Goal: Task Accomplishment & Management: Complete application form

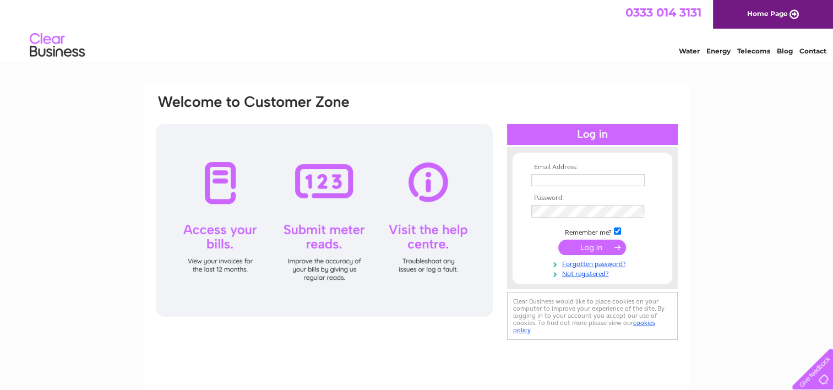
click at [556, 178] on input "text" at bounding box center [587, 180] width 113 height 12
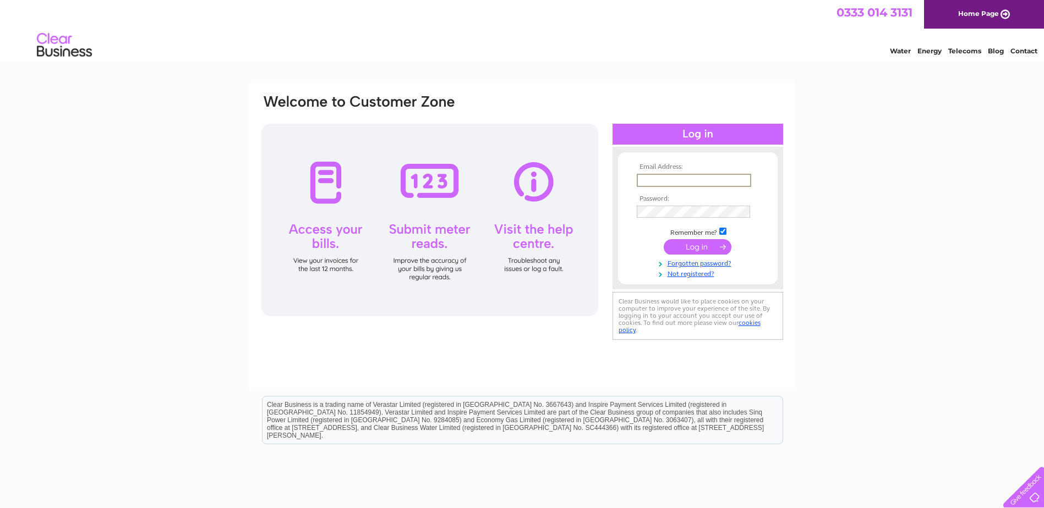
click at [667, 179] on input "text" at bounding box center [694, 180] width 114 height 13
type input "kyrylo."
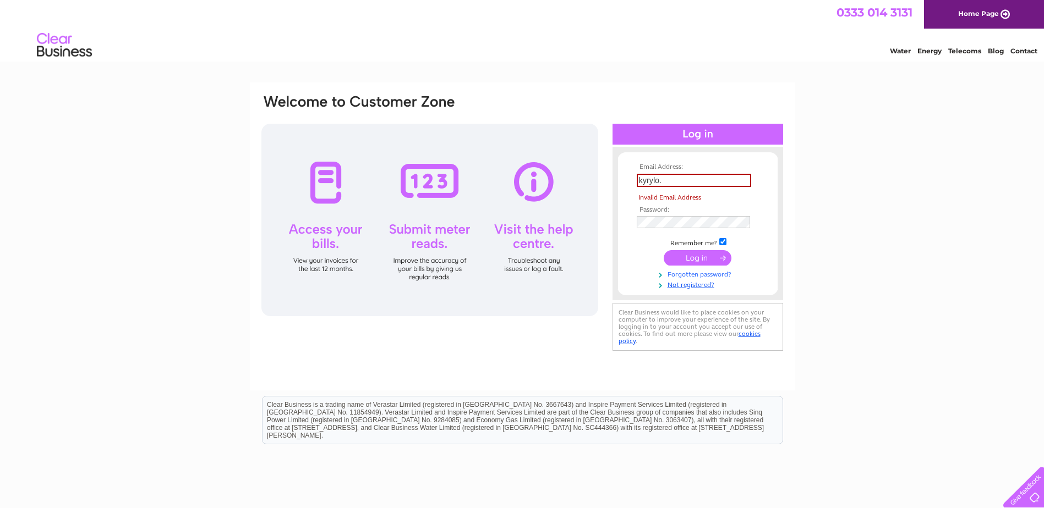
click at [697, 272] on tbody "Email Address: kyrylo. Invalid Email Address Password: Remember me?" at bounding box center [698, 226] width 128 height 126
click at [681, 286] on link "Not registered?" at bounding box center [699, 284] width 125 height 10
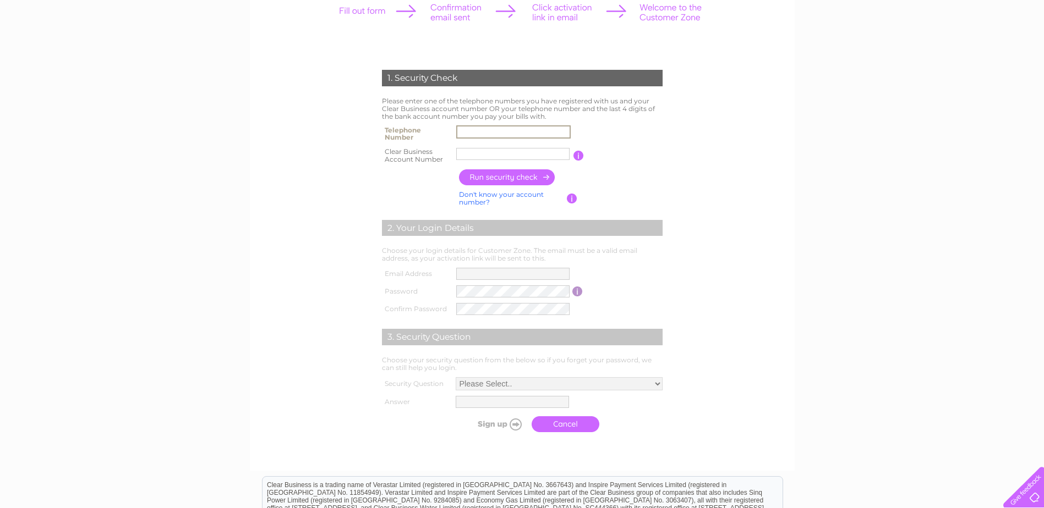
click at [477, 133] on input "text" at bounding box center [513, 131] width 114 height 13
type input "01313701351"
click at [490, 152] on input "text" at bounding box center [512, 154] width 113 height 12
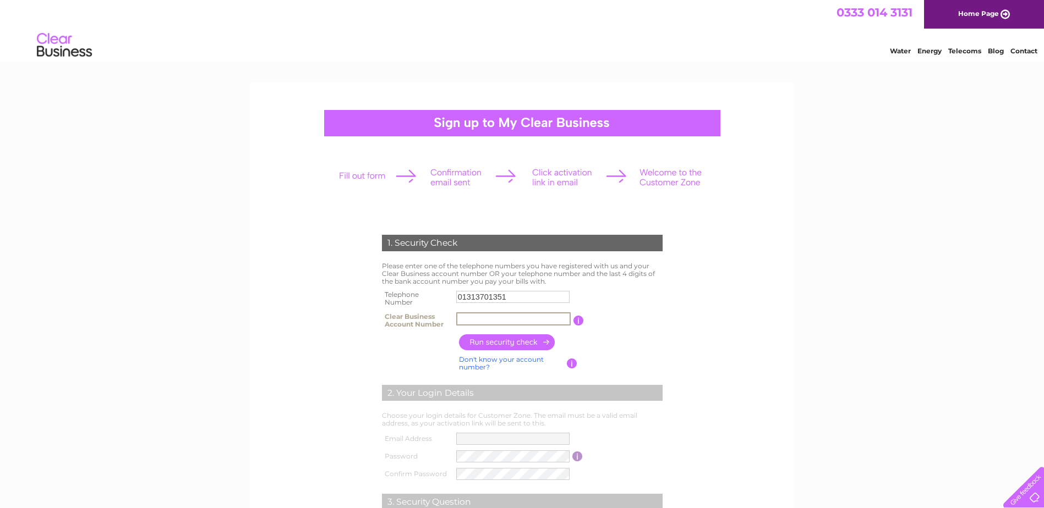
click at [47, 56] on img at bounding box center [64, 46] width 56 height 34
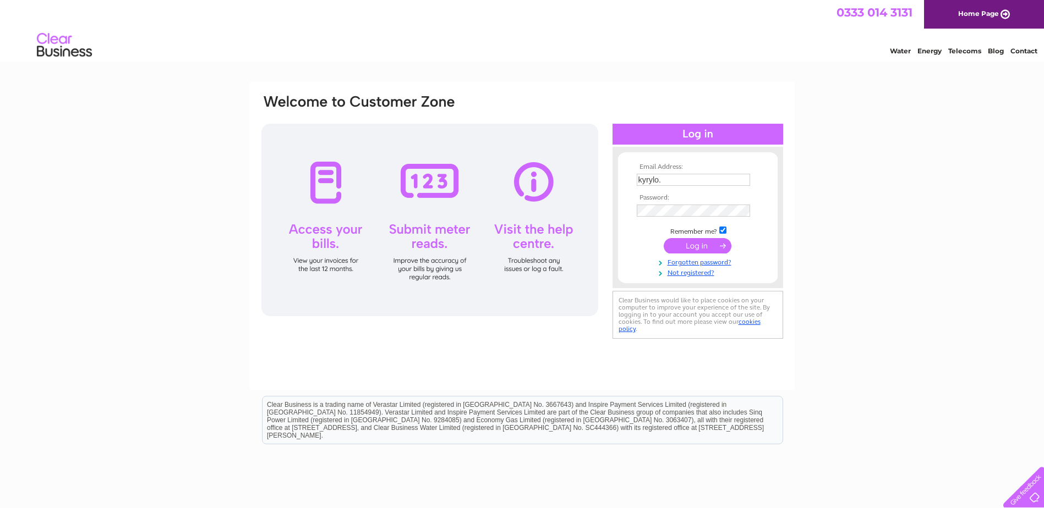
click at [678, 177] on input "kyrylo." at bounding box center [693, 180] width 113 height 12
type input "[EMAIL_ADDRESS][DOMAIN_NAME]"
click at [682, 262] on link "Forgotten password?" at bounding box center [699, 263] width 125 height 10
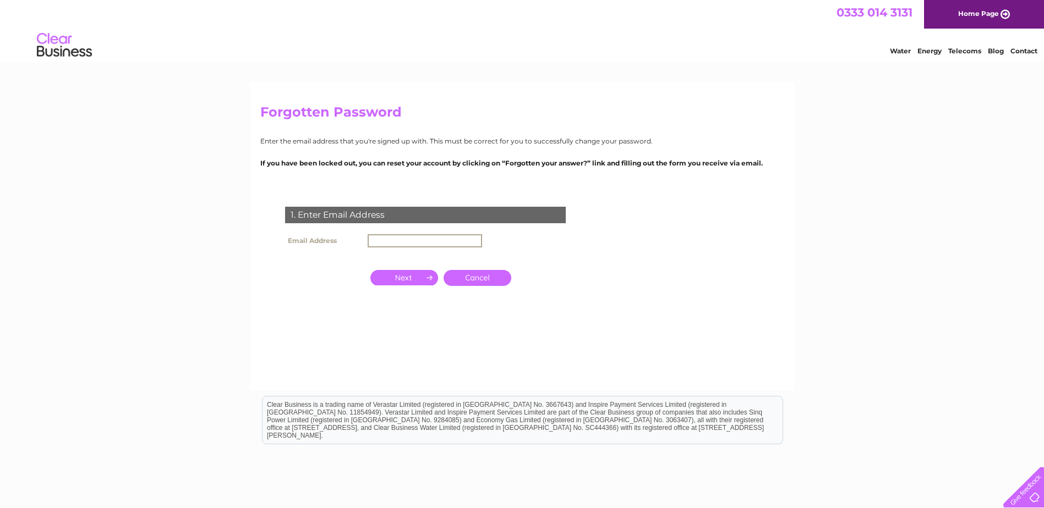
click at [406, 238] on input "text" at bounding box center [425, 240] width 114 height 13
click at [409, 292] on div "1. Enter Email Address Email Address info@impactscotland.org.uk Cancel" at bounding box center [427, 267] width 335 height 143
click at [410, 277] on input "button" at bounding box center [404, 276] width 68 height 15
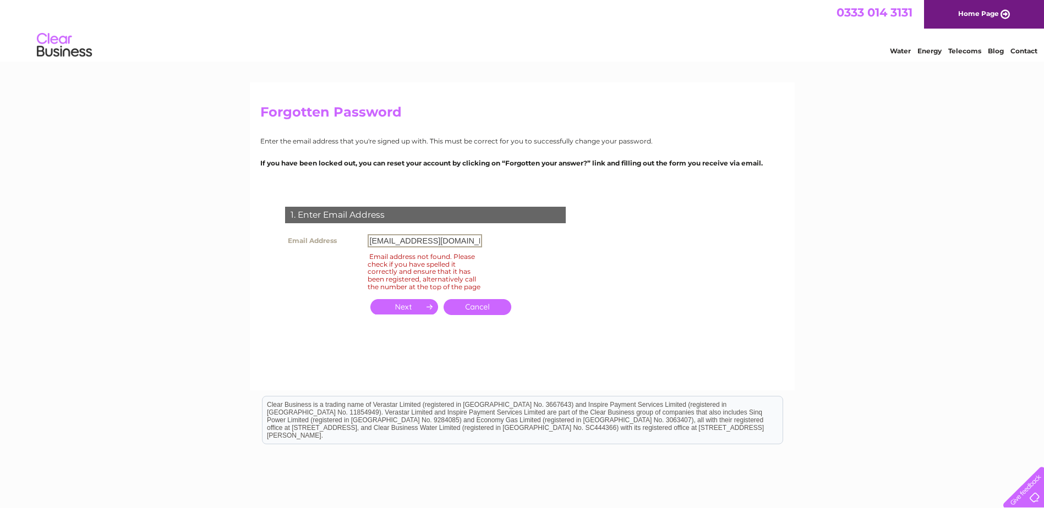
drag, startPoint x: 381, startPoint y: 240, endPoint x: 330, endPoint y: 220, distance: 54.4
click at [336, 227] on div "1. Enter Email Address Email Address info@impactscotland.org.uk Email address n…" at bounding box center [427, 267] width 335 height 143
click at [419, 303] on input "button" at bounding box center [404, 306] width 68 height 15
click at [398, 303] on input "button" at bounding box center [404, 306] width 68 height 15
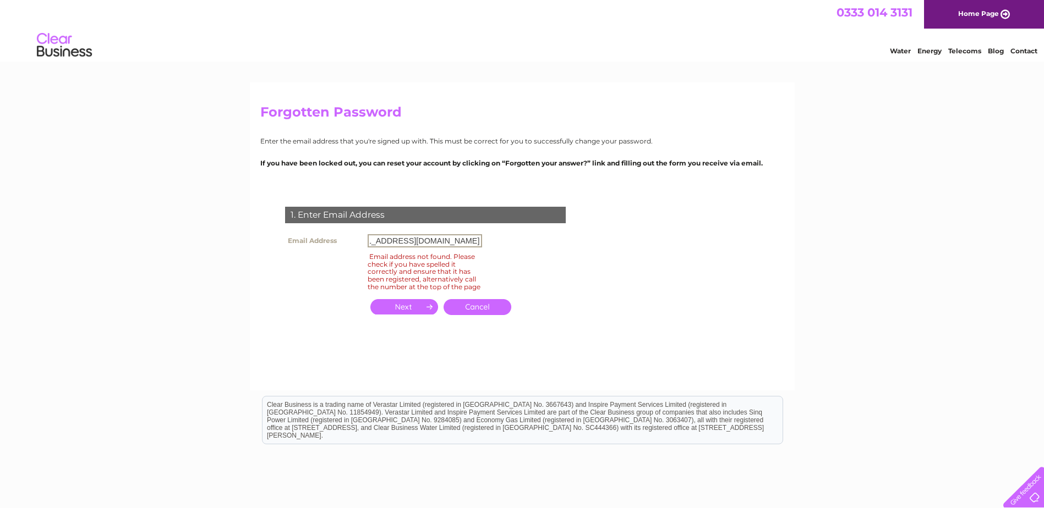
drag, startPoint x: 444, startPoint y: 239, endPoint x: 599, endPoint y: 260, distance: 156.6
click at [599, 260] on form "1. Enter Email Address Email Address kyrylo.kabanenko@impactscotland.org.uk Ema…" at bounding box center [522, 273] width 524 height 176
click at [648, 253] on form "1. Enter Email Address Email Address kyrylo.kabanenko@impactscotland.org.uk Ema…" at bounding box center [522, 273] width 524 height 176
click at [417, 302] on input "button" at bounding box center [404, 306] width 68 height 15
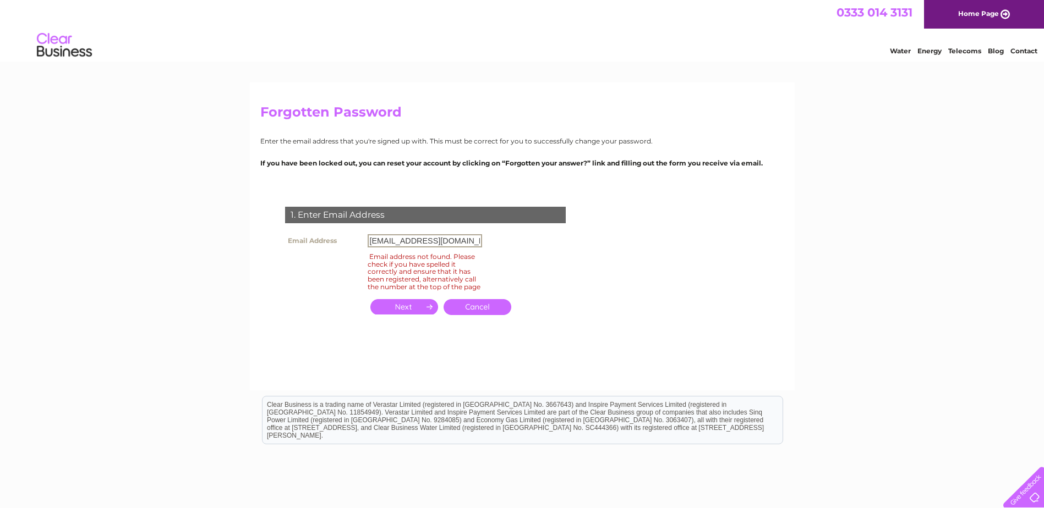
drag, startPoint x: 430, startPoint y: 238, endPoint x: 315, endPoint y: 239, distance: 114.5
click at [315, 239] on tr "Email Address kyrylo.kabanenko@impactscotland.org.uk" at bounding box center [383, 241] width 202 height 19
type input "info@impactscotland.org.uk"
click at [418, 308] on input "button" at bounding box center [404, 306] width 68 height 15
click at [483, 305] on link "Cancel" at bounding box center [477, 307] width 68 height 16
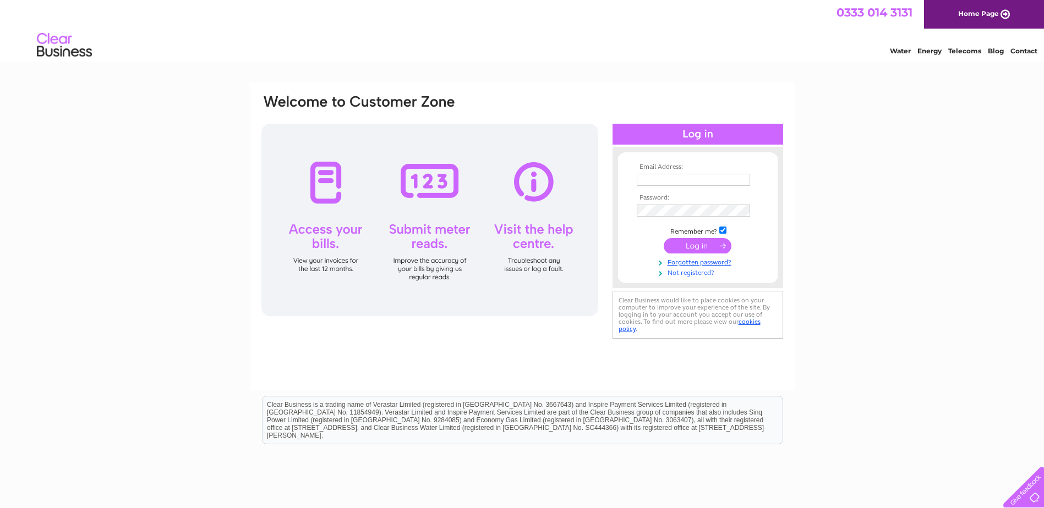
click at [683, 271] on link "Not registered?" at bounding box center [699, 272] width 125 height 10
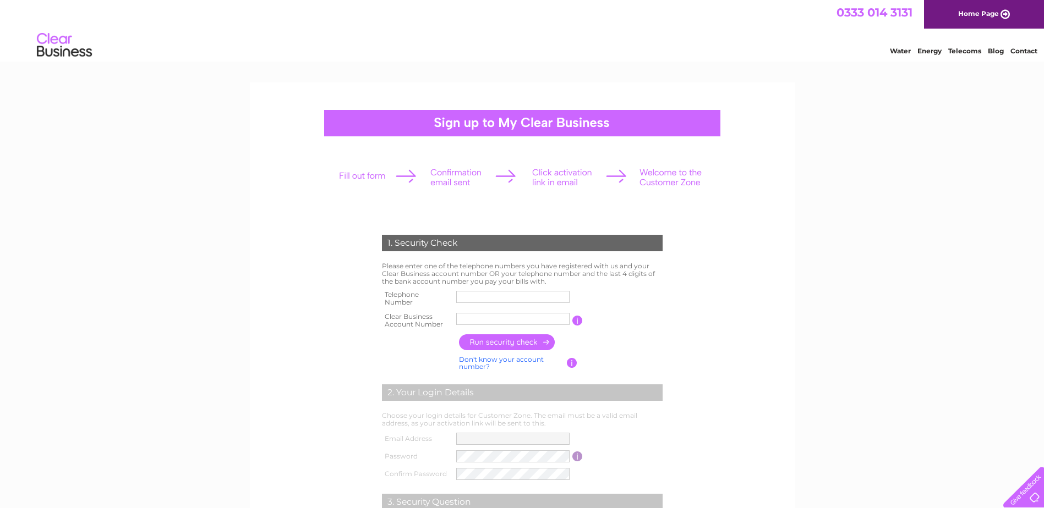
click at [481, 298] on input "text" at bounding box center [512, 297] width 113 height 12
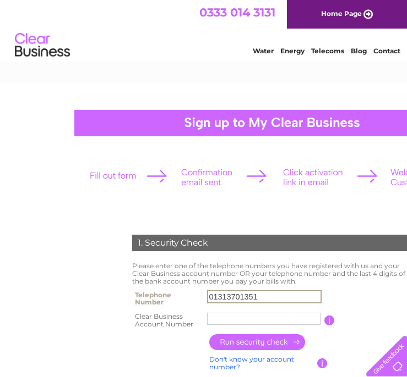
type input "01313701351"
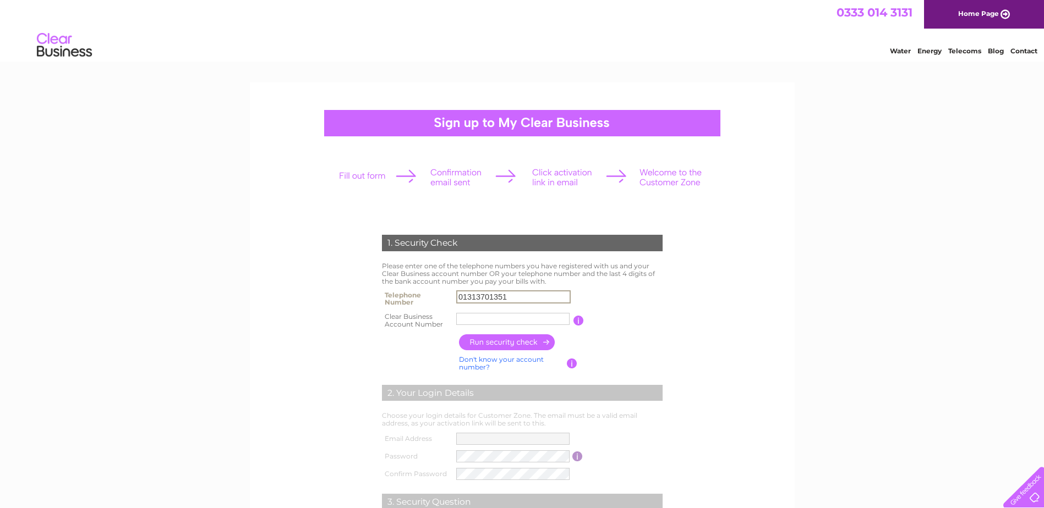
click at [809, 266] on div "1. Security Check Please enter one of the telephone numbers you have registered…" at bounding box center [522, 454] width 1044 height 742
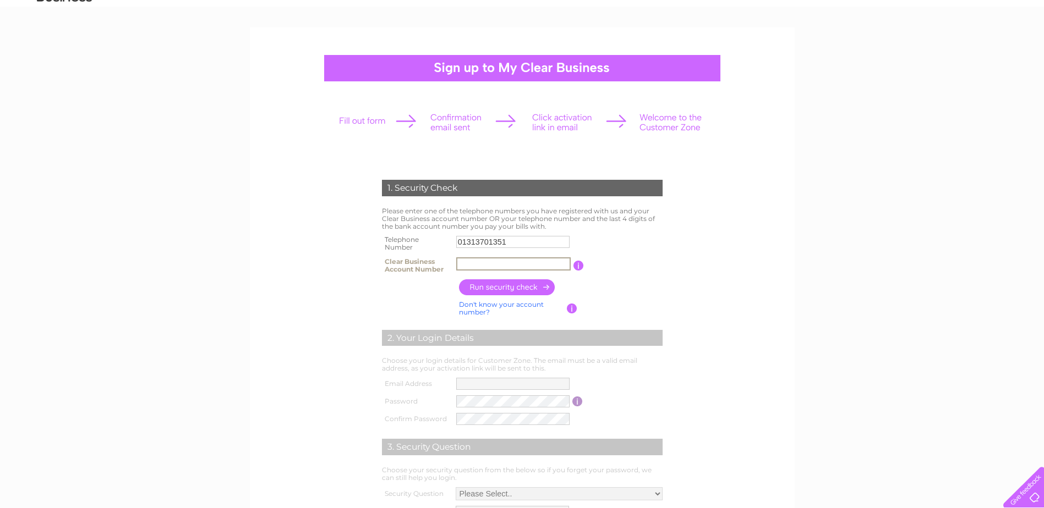
click at [472, 258] on input "text" at bounding box center [513, 264] width 114 height 13
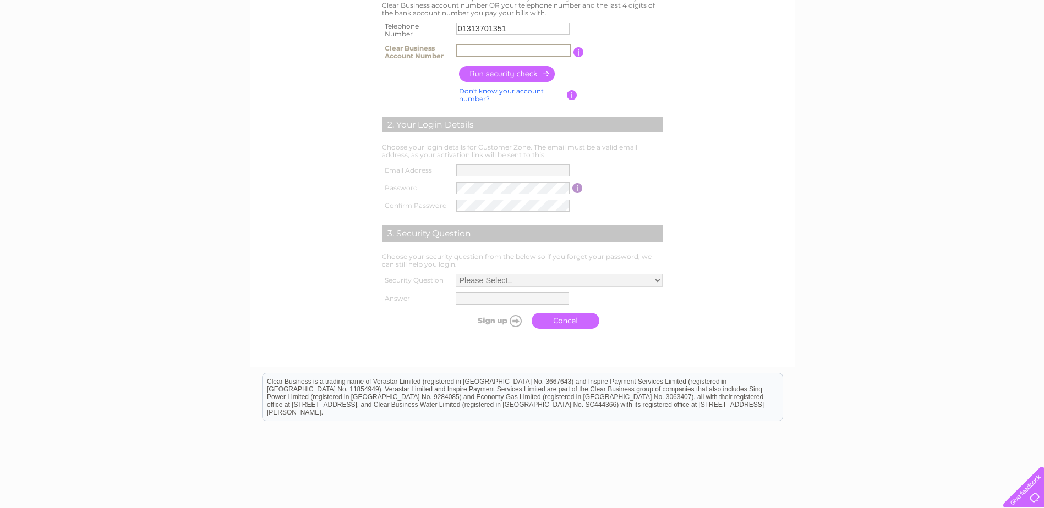
scroll to position [158, 0]
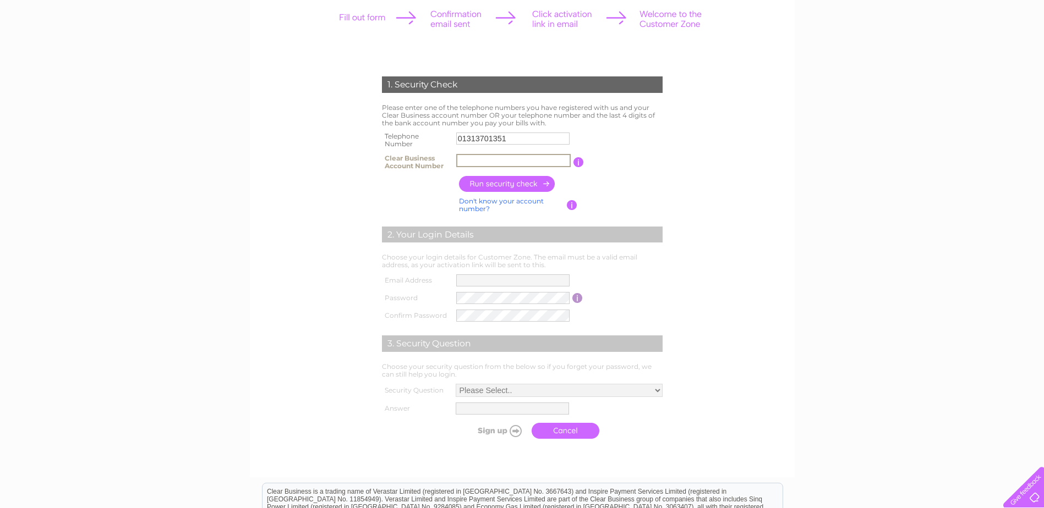
click at [488, 158] on input "text" at bounding box center [513, 160] width 114 height 13
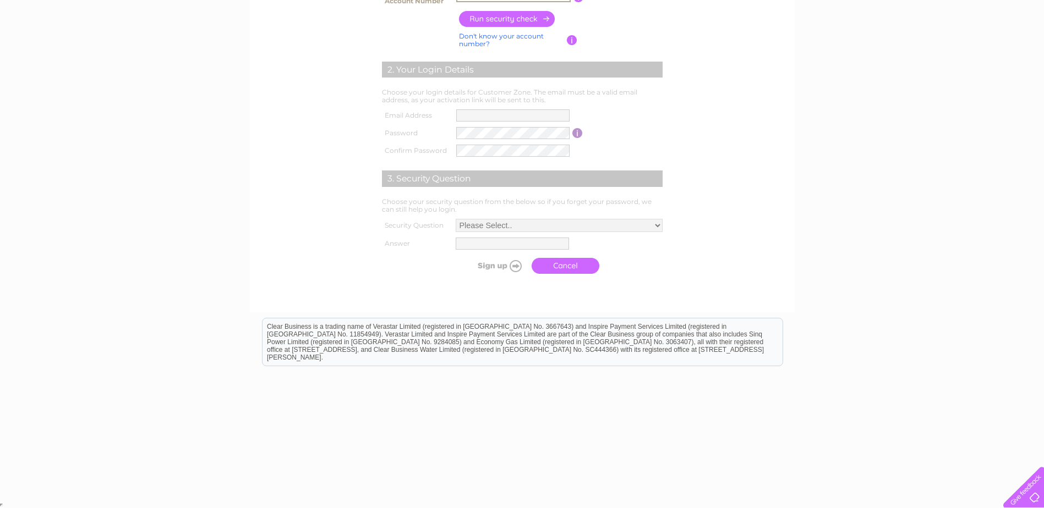
scroll to position [0, 0]
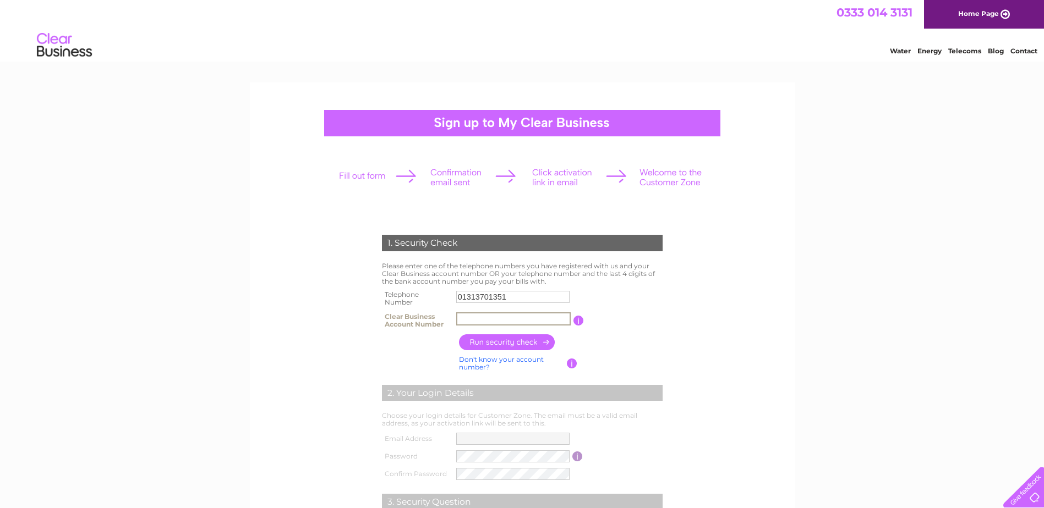
click at [495, 315] on input "text" at bounding box center [513, 319] width 114 height 13
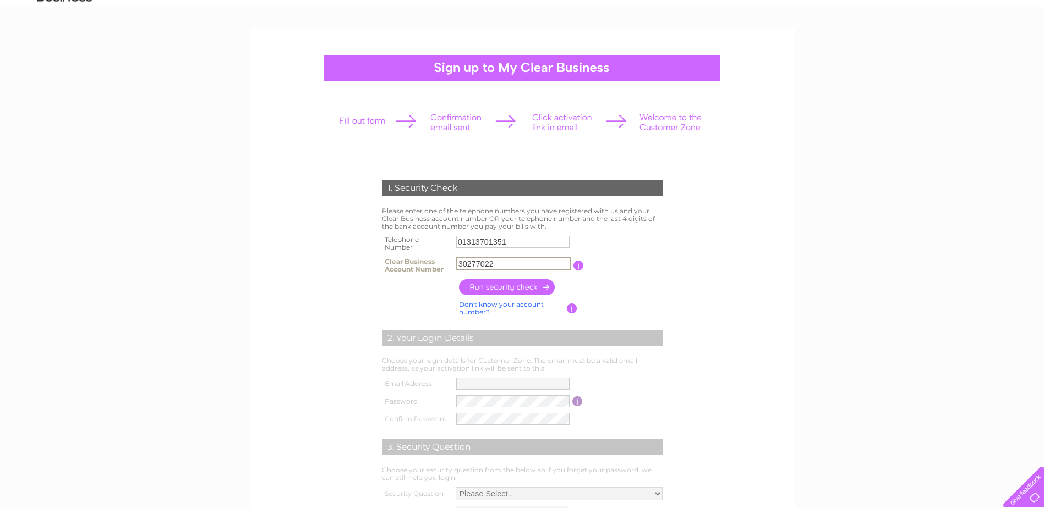
type input "30277022"
click at [514, 289] on input "button" at bounding box center [507, 288] width 97 height 16
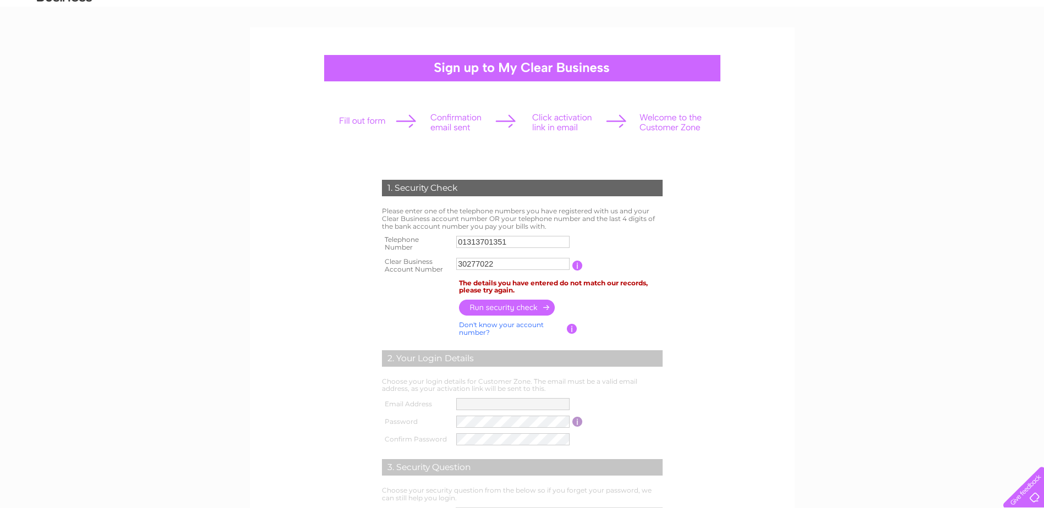
click at [680, 271] on div "1. Security Check Please enter one of the telephone numbers you have registered…" at bounding box center [522, 368] width 332 height 399
click at [522, 264] on input "30277022" at bounding box center [512, 264] width 113 height 12
click at [519, 247] on input "01313701351" at bounding box center [513, 242] width 114 height 13
click at [502, 304] on input "button" at bounding box center [507, 308] width 97 height 16
click at [518, 234] on td "01313701354" at bounding box center [512, 244] width 119 height 22
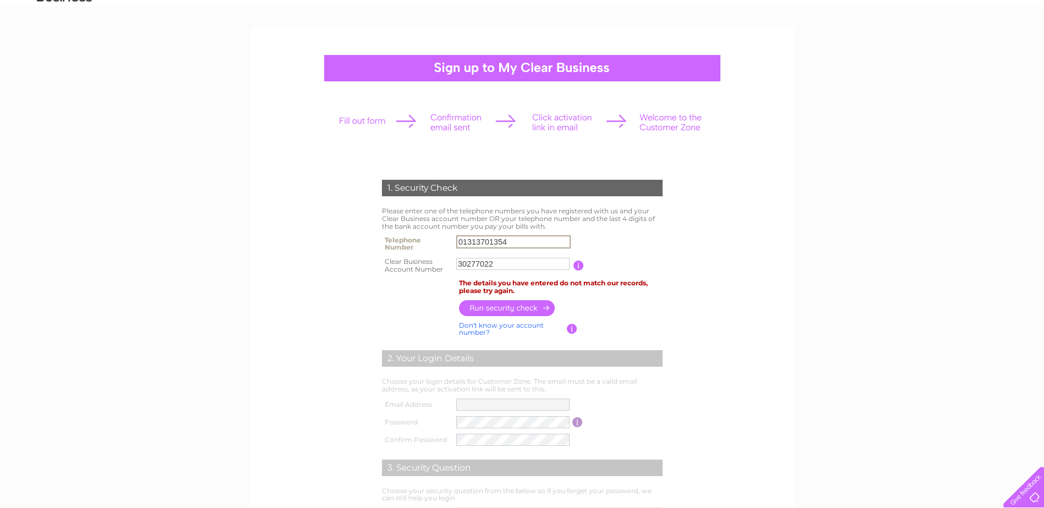
click at [512, 241] on input "01313701354" at bounding box center [513, 242] width 114 height 13
click at [514, 302] on input "button" at bounding box center [507, 308] width 97 height 16
click at [513, 240] on input "01313701352" at bounding box center [513, 242] width 114 height 13
click at [539, 300] on input "button" at bounding box center [507, 308] width 97 height 16
click at [525, 241] on input "01313701353" at bounding box center [512, 242] width 113 height 12
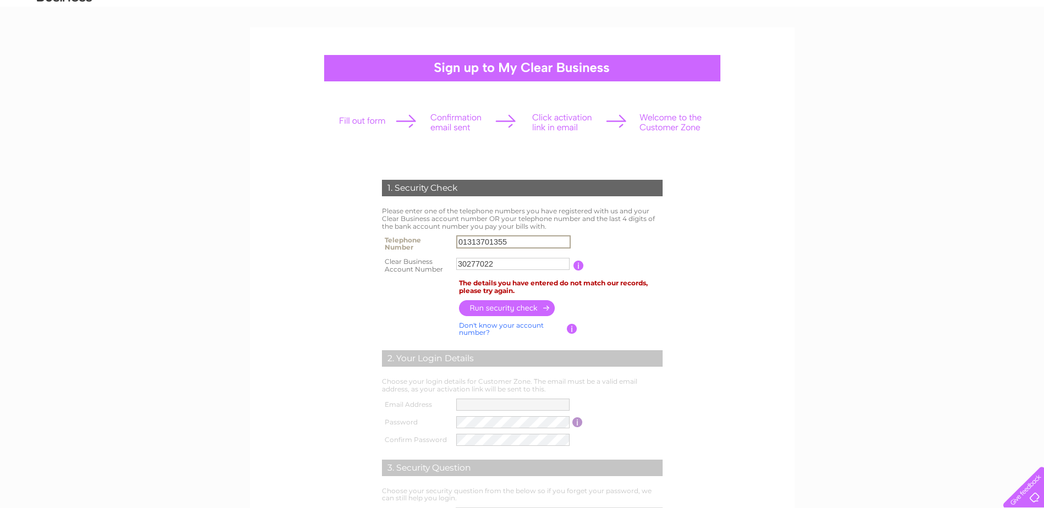
click at [518, 304] on input "button" at bounding box center [507, 308] width 97 height 16
click at [521, 235] on td "01313701355" at bounding box center [512, 244] width 119 height 22
click at [517, 242] on input "01313701355" at bounding box center [513, 242] width 114 height 13
click at [517, 280] on div "1. Security Check Please enter one of the telephone numbers you have registered…" at bounding box center [522, 368] width 332 height 399
click at [518, 312] on input "button" at bounding box center [507, 308] width 97 height 16
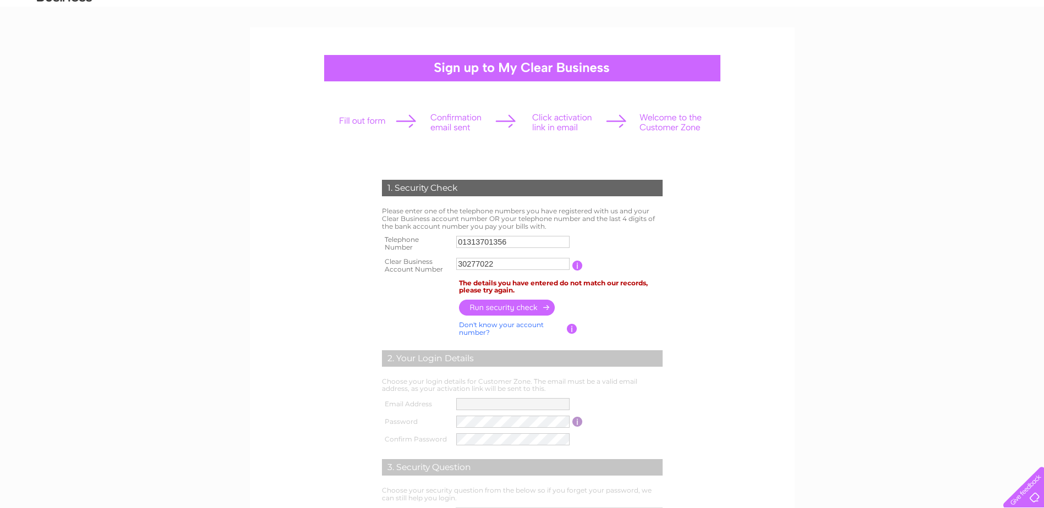
click at [508, 237] on input "01313701356" at bounding box center [512, 242] width 113 height 12
type input "01313701357"
click at [497, 310] on input "button" at bounding box center [507, 308] width 97 height 16
drag, startPoint x: 572, startPoint y: 328, endPoint x: 551, endPoint y: 397, distance: 71.9
click at [551, 397] on div "1. Security Check Please enter one of the telephone numbers you have registered…" at bounding box center [522, 368] width 332 height 399
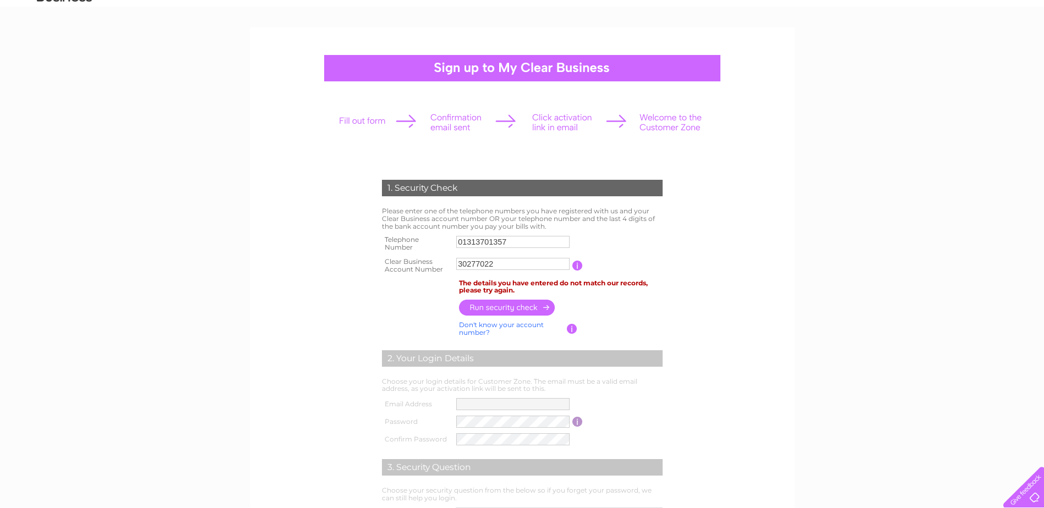
click at [577, 269] on input "button" at bounding box center [577, 266] width 10 height 10
click at [458, 264] on input "30277022" at bounding box center [512, 264] width 113 height 12
type input "C30277022"
drag, startPoint x: 502, startPoint y: 262, endPoint x: 390, endPoint y: 250, distance: 112.9
click at [390, 250] on tbody "Telephone Number 01313701357 Clear Business Account Number C30277022 You will f…" at bounding box center [522, 255] width 286 height 44
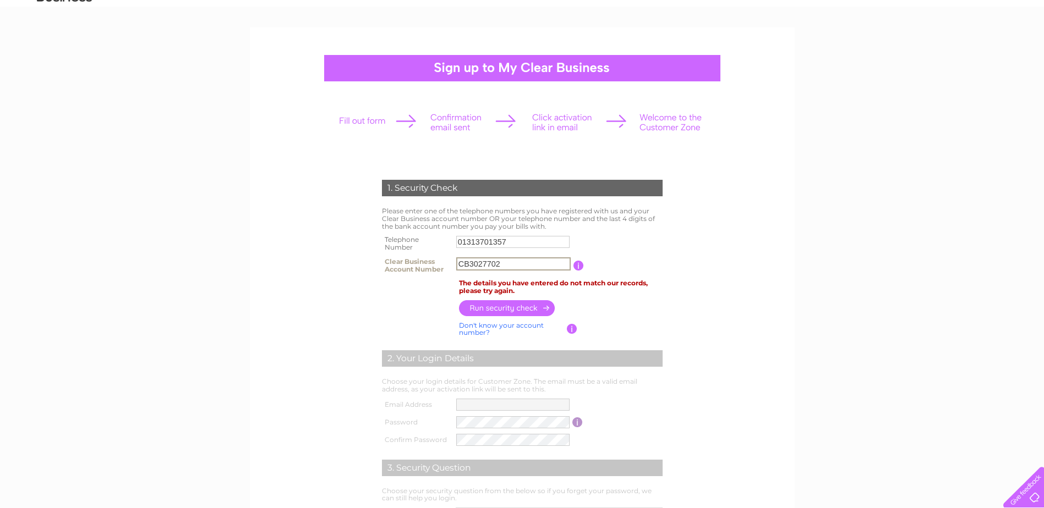
click at [579, 269] on input "button" at bounding box center [578, 266] width 10 height 10
drag, startPoint x: 511, startPoint y: 263, endPoint x: 487, endPoint y: 262, distance: 24.2
click at [487, 262] on input "CB3027702" at bounding box center [513, 264] width 114 height 13
type input "CB3027702"
drag, startPoint x: 468, startPoint y: 262, endPoint x: 440, endPoint y: 259, distance: 27.6
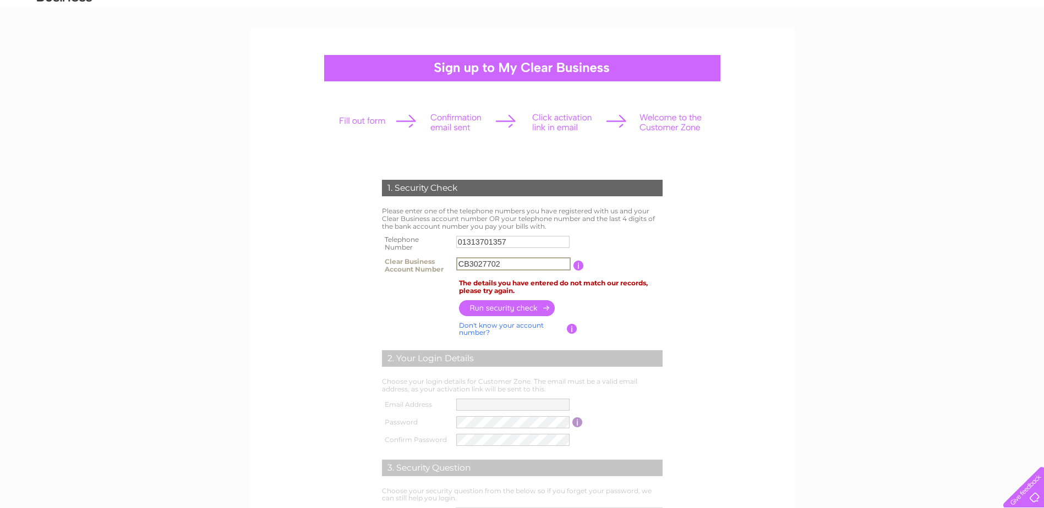
click at [440, 259] on tr "Clear Business Account Number CB3027702 You will find your account number on th…" at bounding box center [522, 266] width 286 height 22
click at [522, 270] on input "CB3027702" at bounding box center [513, 264] width 114 height 13
drag, startPoint x: 512, startPoint y: 241, endPoint x: 412, endPoint y: 232, distance: 101.1
click at [412, 232] on div "1. Security Check Please enter one of the telephone numbers you have registered…" at bounding box center [522, 368] width 332 height 399
click at [532, 244] on input "01313701357" at bounding box center [513, 242] width 114 height 13
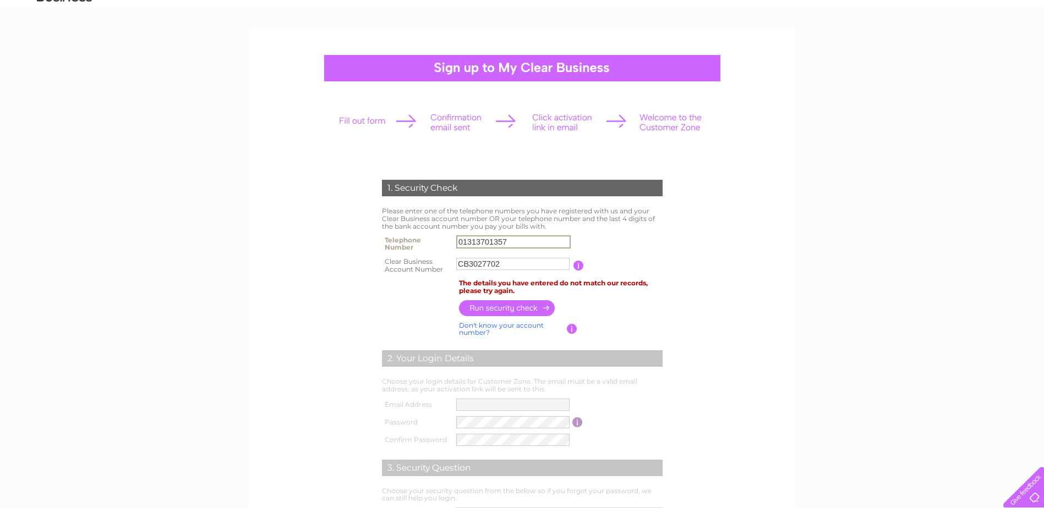
click at [525, 237] on input "01313701357" at bounding box center [513, 242] width 114 height 13
type input "01313701351"
click at [627, 238] on table "Telephone Number 01313701351 Clear Business Account Number CB3027702 You will f…" at bounding box center [522, 255] width 286 height 44
click at [533, 307] on input "button" at bounding box center [507, 308] width 97 height 16
click at [523, 237] on input "01313701351" at bounding box center [512, 242] width 113 height 12
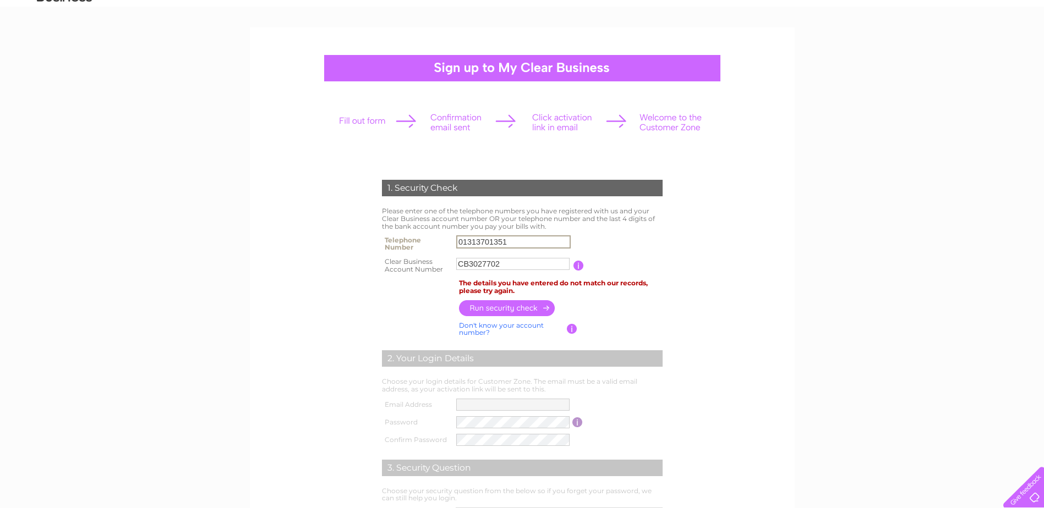
click at [403, 328] on th at bounding box center [417, 329] width 77 height 21
click at [512, 260] on input "CB3027702" at bounding box center [513, 264] width 114 height 13
click at [469, 266] on input "CB3027702" at bounding box center [513, 264] width 114 height 13
click at [516, 265] on input "3027702" at bounding box center [513, 264] width 114 height 13
type input "30277022"
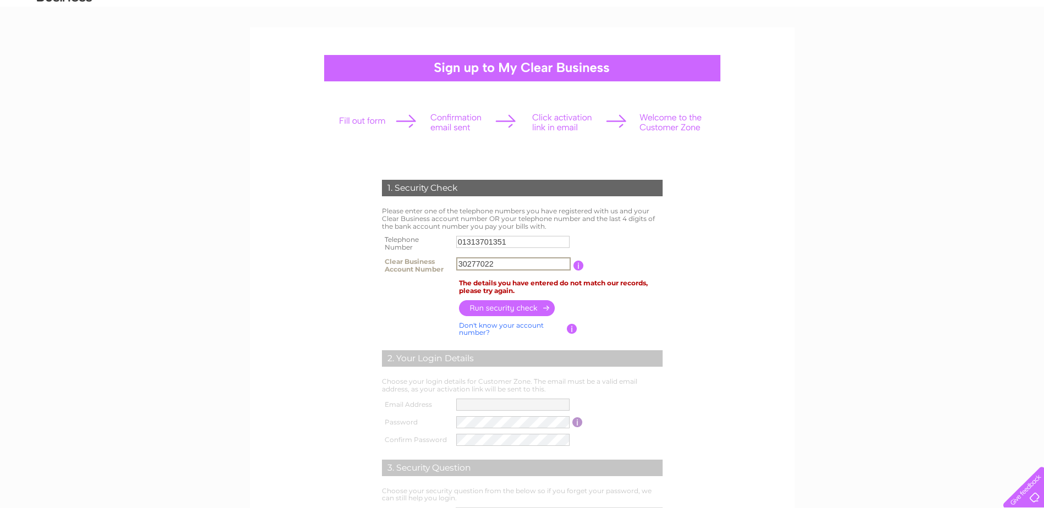
click at [521, 306] on input "button" at bounding box center [507, 308] width 97 height 16
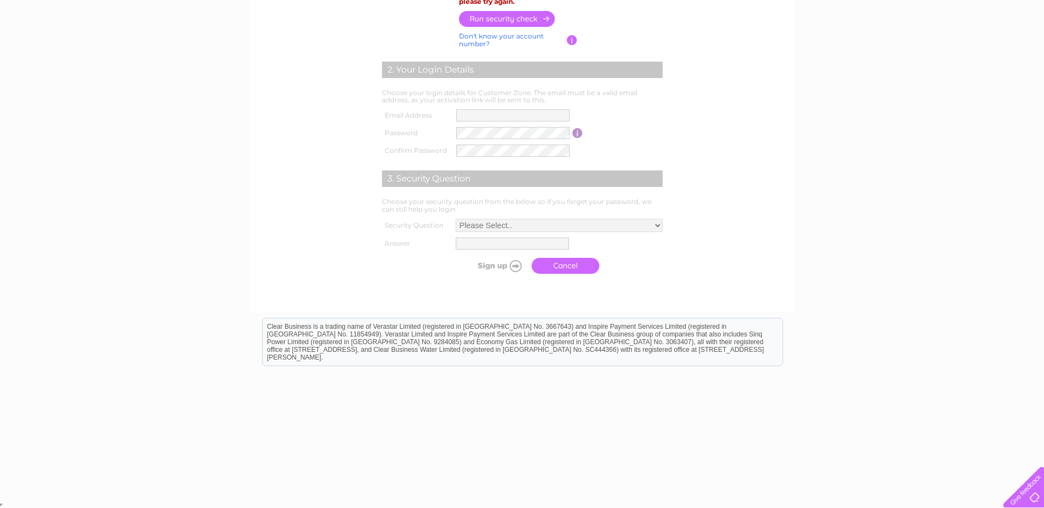
scroll to position [0, 0]
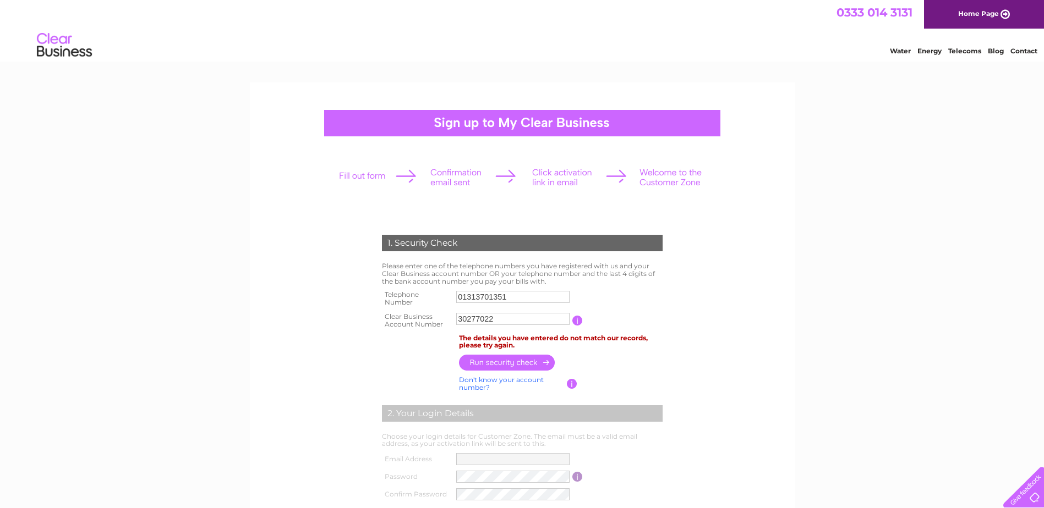
click at [538, 293] on input "01313701351" at bounding box center [512, 297] width 113 height 12
click at [893, 327] on div "1. Security Check Please enter one of the telephone numbers you have registered…" at bounding box center [522, 464] width 1044 height 762
click at [521, 299] on input "01313701351" at bounding box center [513, 297] width 114 height 13
type input "01313701356"
click at [495, 358] on input "button" at bounding box center [507, 363] width 97 height 16
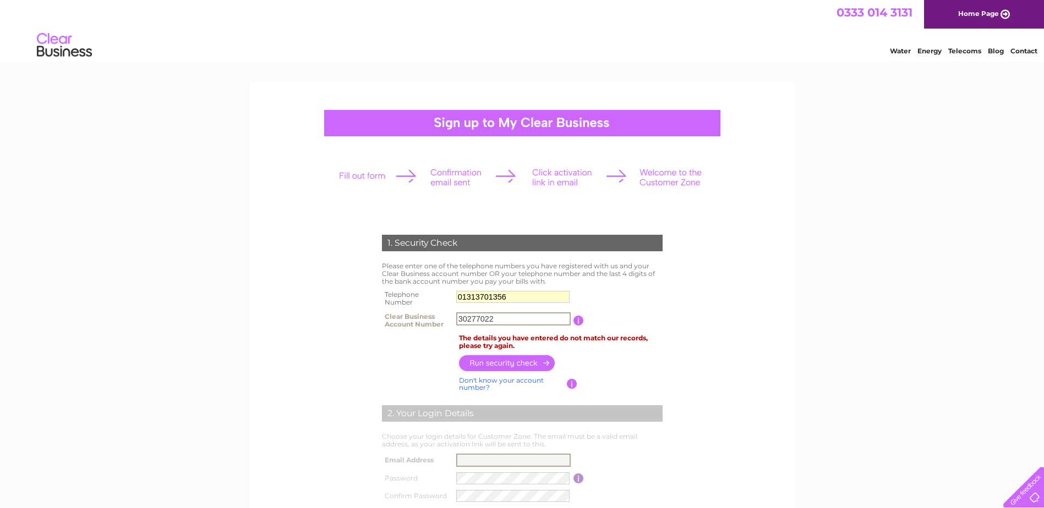
click at [499, 315] on input "30277022" at bounding box center [513, 319] width 114 height 13
click at [457, 316] on input "30277022" at bounding box center [513, 319] width 114 height 13
type input "C30277022"
click at [616, 261] on td "Please enter one of the telephone numbers you have registered with us and your …" at bounding box center [522, 274] width 286 height 28
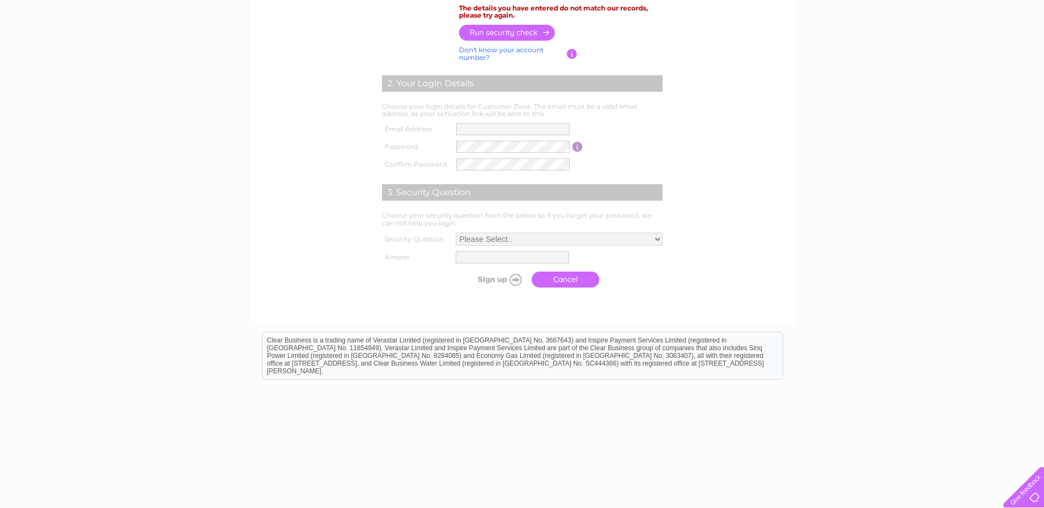
scroll to position [55, 0]
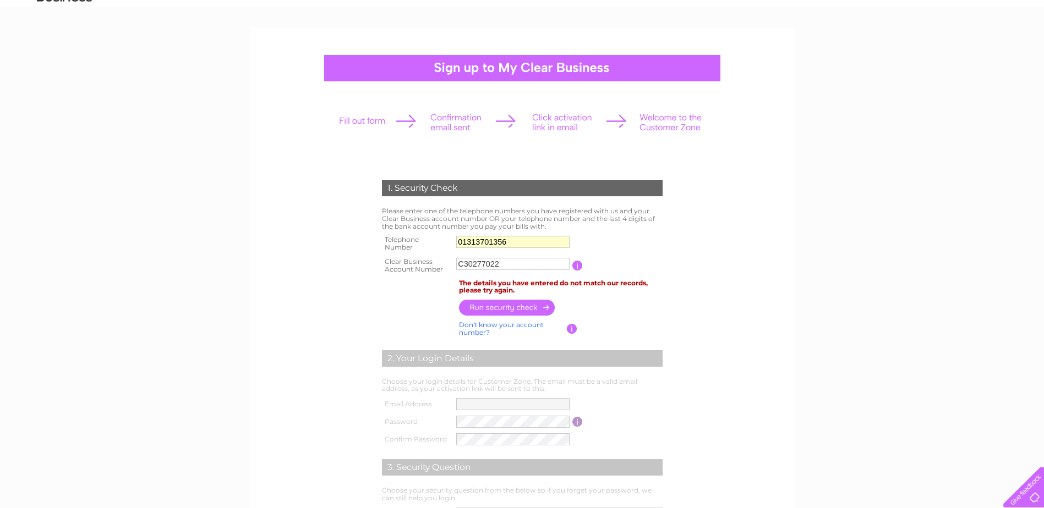
drag, startPoint x: 458, startPoint y: 123, endPoint x: 412, endPoint y: 112, distance: 48.0
click at [458, 123] on div at bounding box center [521, 122] width 387 height 49
drag, startPoint x: 342, startPoint y: 118, endPoint x: 681, endPoint y: 115, distance: 339.0
click at [354, 114] on div at bounding box center [521, 122] width 387 height 49
click at [689, 124] on div at bounding box center [521, 122] width 387 height 49
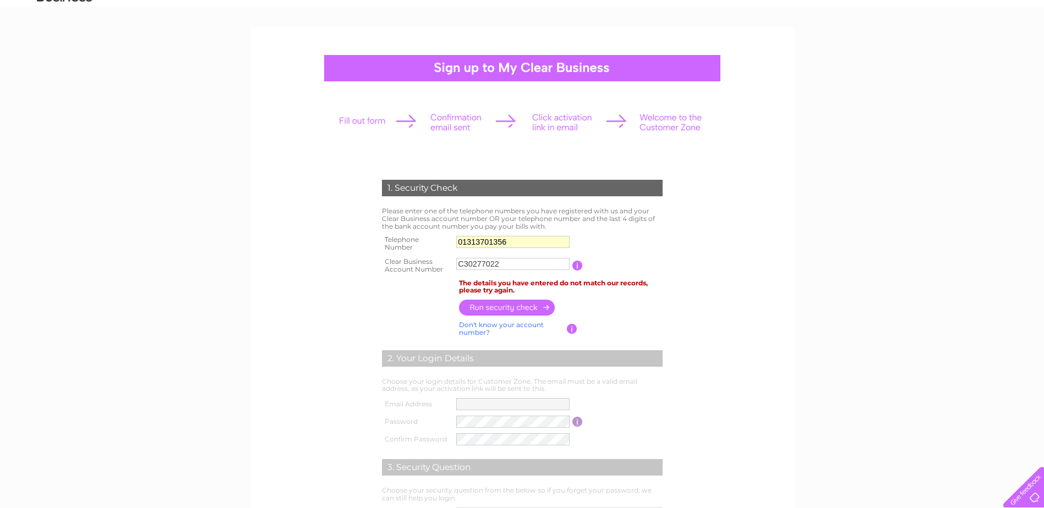
scroll to position [165, 0]
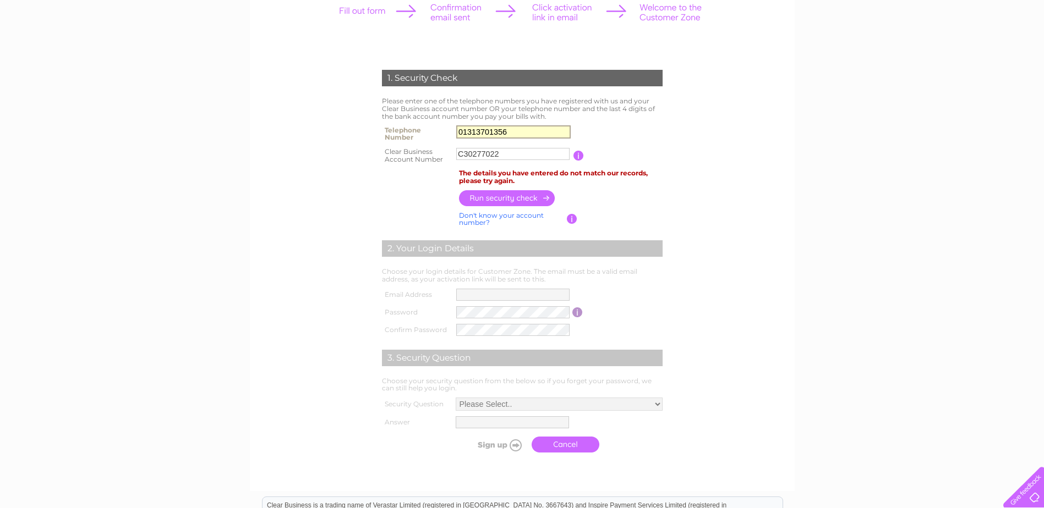
drag, startPoint x: 524, startPoint y: 132, endPoint x: 428, endPoint y: 135, distance: 96.3
click at [428, 135] on tr "Telephone Number 01313701356" at bounding box center [522, 134] width 286 height 22
drag, startPoint x: 546, startPoint y: 132, endPoint x: 532, endPoint y: 130, distance: 13.8
click at [546, 131] on input "01313701356" at bounding box center [513, 131] width 114 height 13
click at [532, 130] on input "01313701356" at bounding box center [513, 131] width 114 height 13
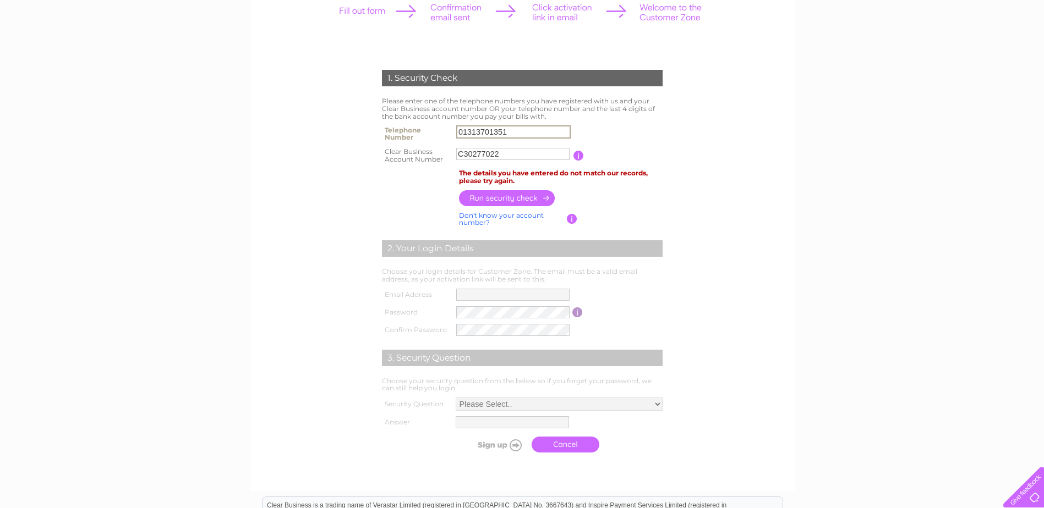
type input "01313701351"
drag, startPoint x: 509, startPoint y: 158, endPoint x: 379, endPoint y: 159, distance: 130.4
click at [393, 160] on tr "Clear Business Account Number C30277022 You will find your account number on th…" at bounding box center [522, 156] width 286 height 22
click at [571, 215] on input "button" at bounding box center [572, 219] width 10 height 10
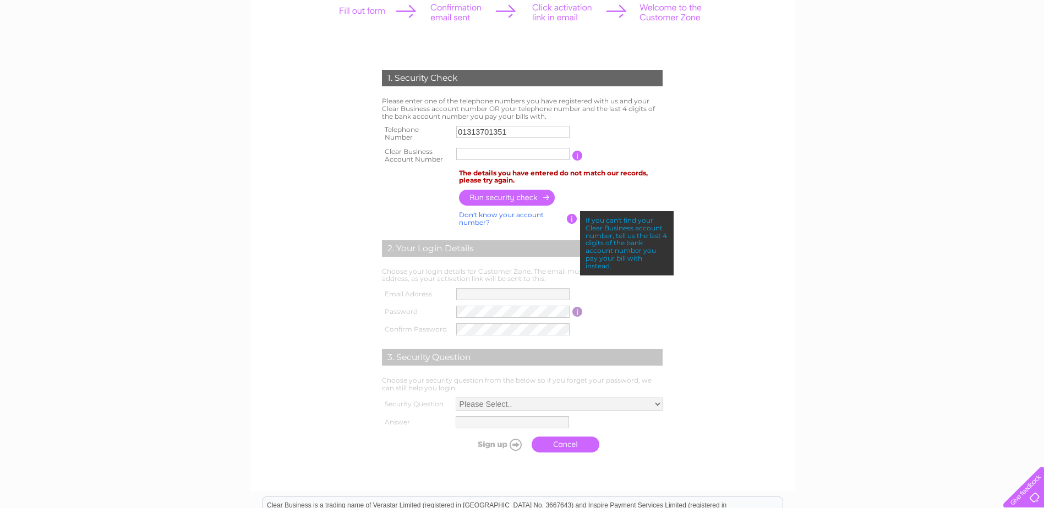
click at [576, 156] on input "button" at bounding box center [577, 156] width 10 height 10
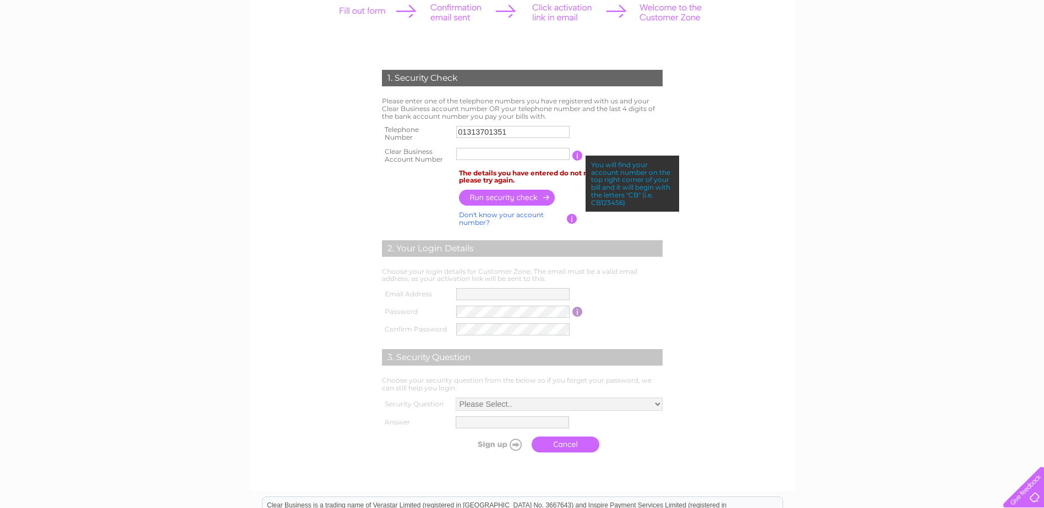
click at [519, 153] on input "text" at bounding box center [512, 154] width 113 height 12
type input "2"
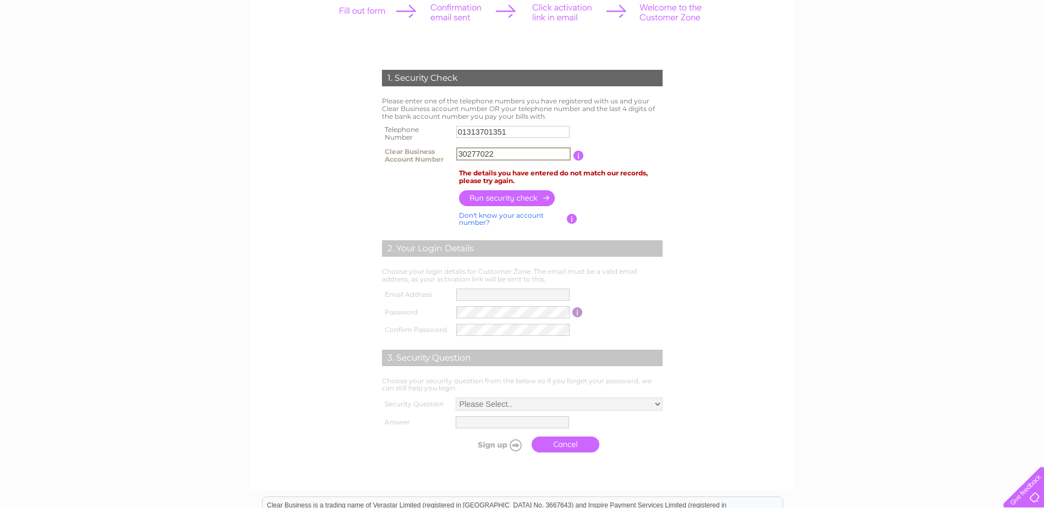
type input "30277022"
click at [510, 191] on input "button" at bounding box center [507, 198] width 97 height 16
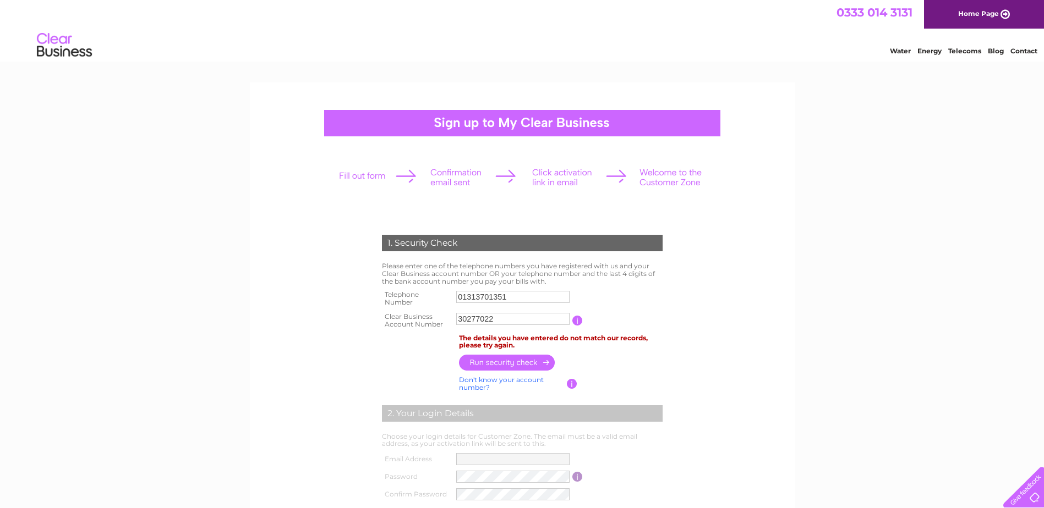
scroll to position [330, 0]
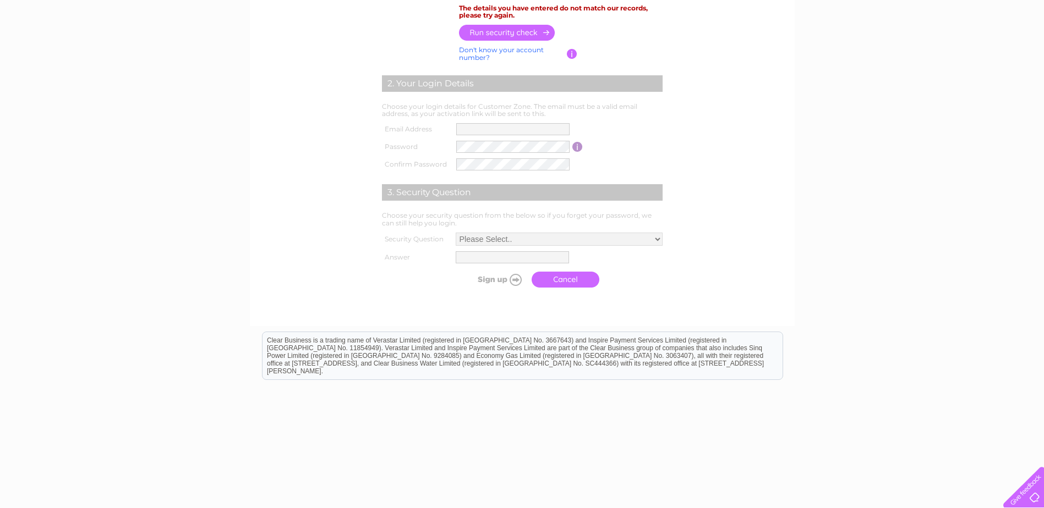
click at [590, 275] on link "Cancel" at bounding box center [566, 280] width 68 height 16
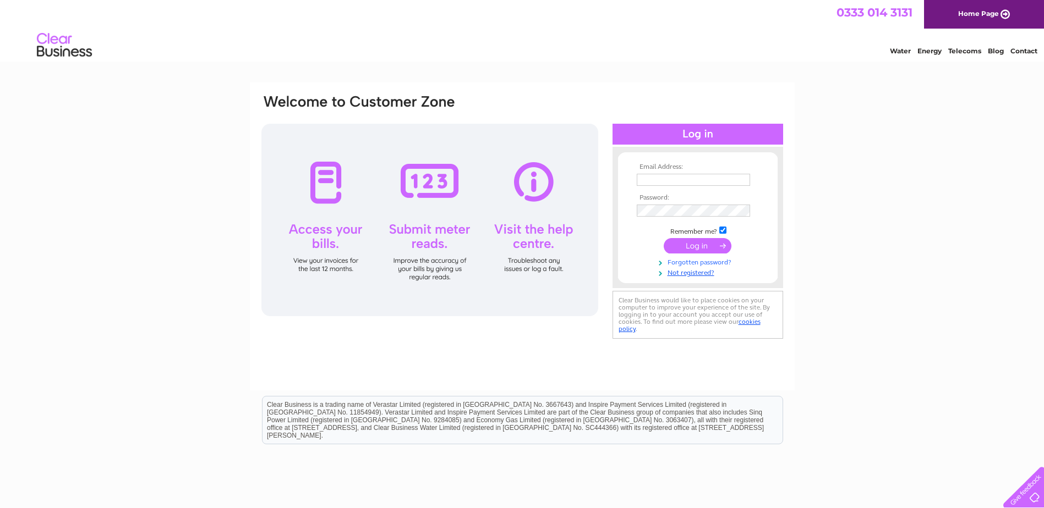
click at [699, 265] on link "Forgotten password?" at bounding box center [699, 261] width 125 height 10
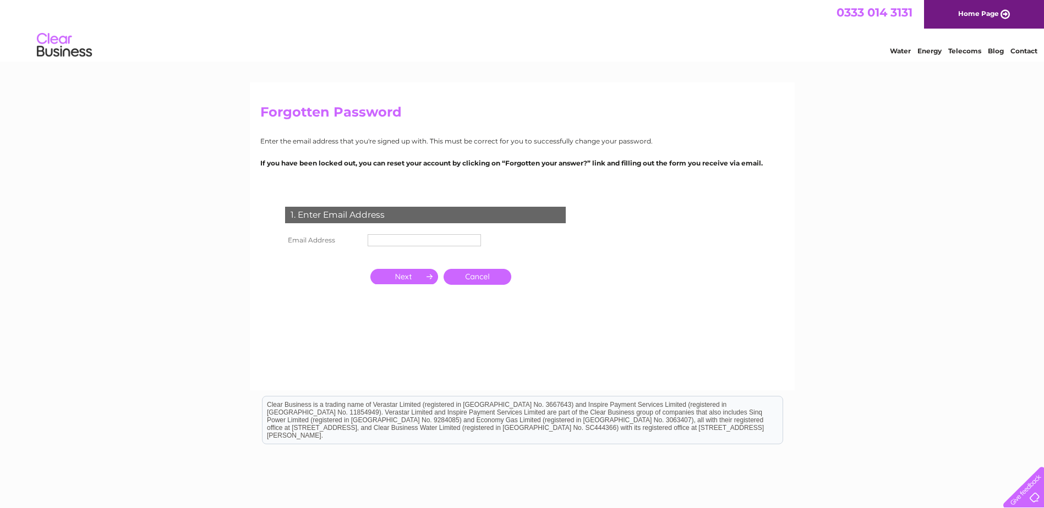
click at [412, 240] on input "text" at bounding box center [424, 240] width 113 height 12
type input "I"
click at [468, 239] on input "kyrylo.kabanenko@impactscotland.orh.uk" at bounding box center [425, 240] width 114 height 13
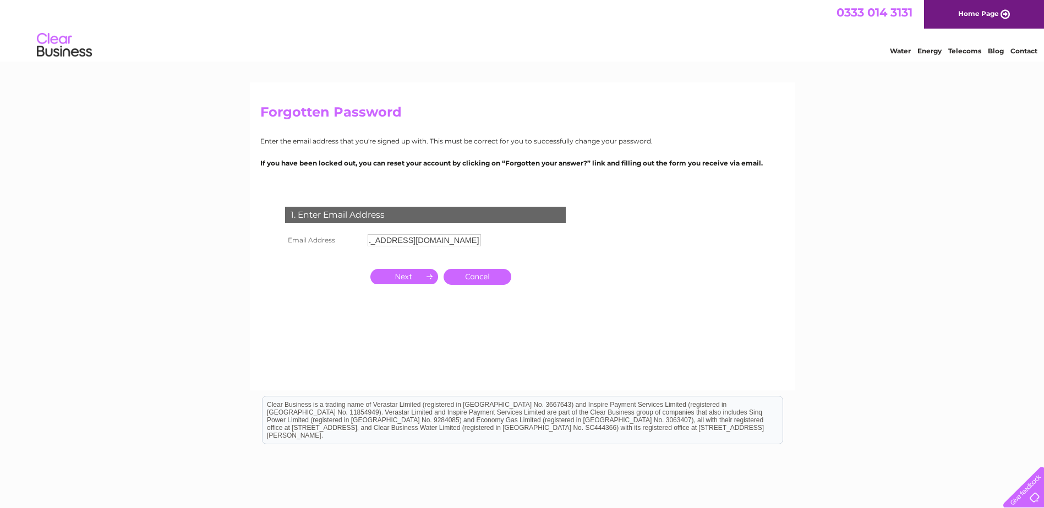
click at [398, 270] on td at bounding box center [404, 276] width 73 height 21
click at [403, 282] on input "button" at bounding box center [404, 276] width 68 height 15
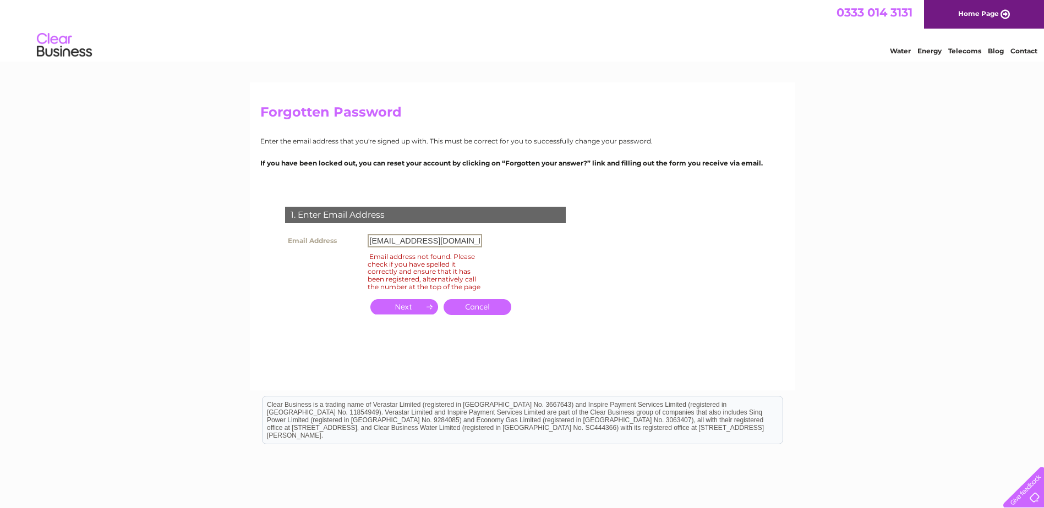
drag, startPoint x: 430, startPoint y: 238, endPoint x: 317, endPoint y: 240, distance: 112.8
click at [317, 242] on tr "Email Address kyrylo.kabanenko@impactscotland.org.uk" at bounding box center [383, 241] width 202 height 19
click at [401, 306] on input "button" at bounding box center [404, 306] width 68 height 15
drag, startPoint x: 381, startPoint y: 238, endPoint x: 321, endPoint y: 240, distance: 60.0
click at [324, 242] on tr "Email Address info@impactscotland.org.uk" at bounding box center [383, 241] width 202 height 19
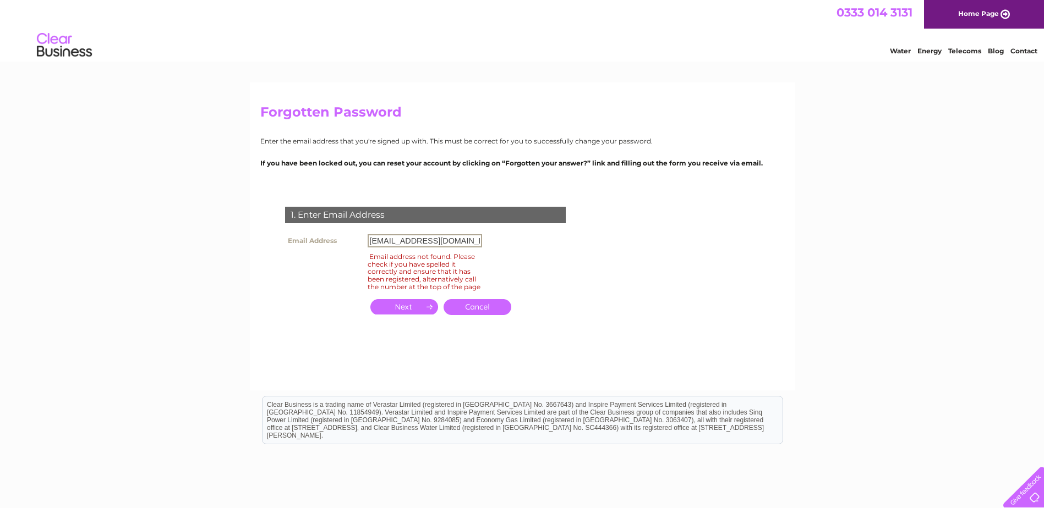
click at [392, 303] on input "button" at bounding box center [404, 306] width 68 height 15
drag, startPoint x: 400, startPoint y: 238, endPoint x: 296, endPoint y: 217, distance: 106.2
click at [296, 217] on div "1. Enter Email Address Email Address accounts@impactscotland.org.uk Email addre…" at bounding box center [427, 267] width 335 height 143
type input "jessica.massey@impactscotland.org.uk"
click at [408, 312] on input "button" at bounding box center [404, 306] width 68 height 15
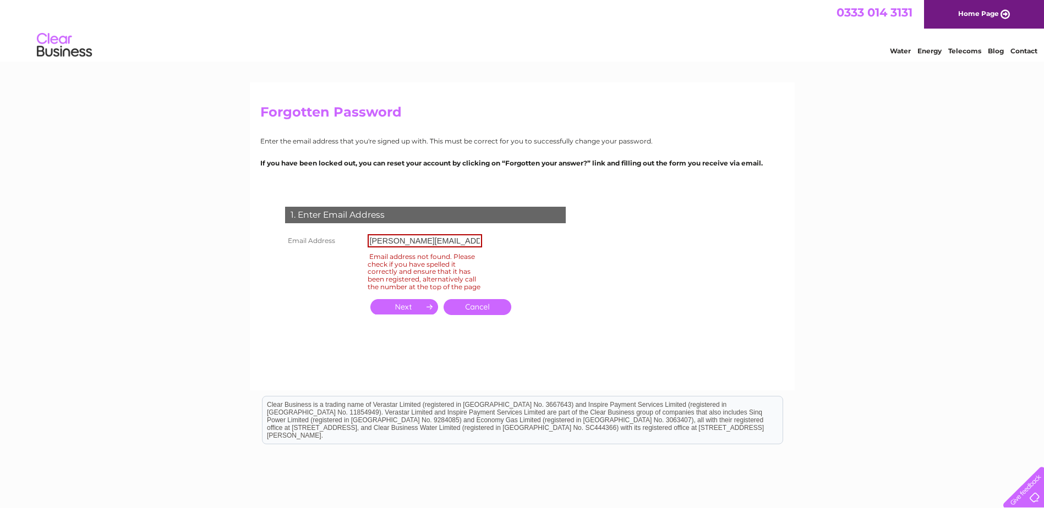
click at [493, 309] on link "Cancel" at bounding box center [477, 307] width 68 height 16
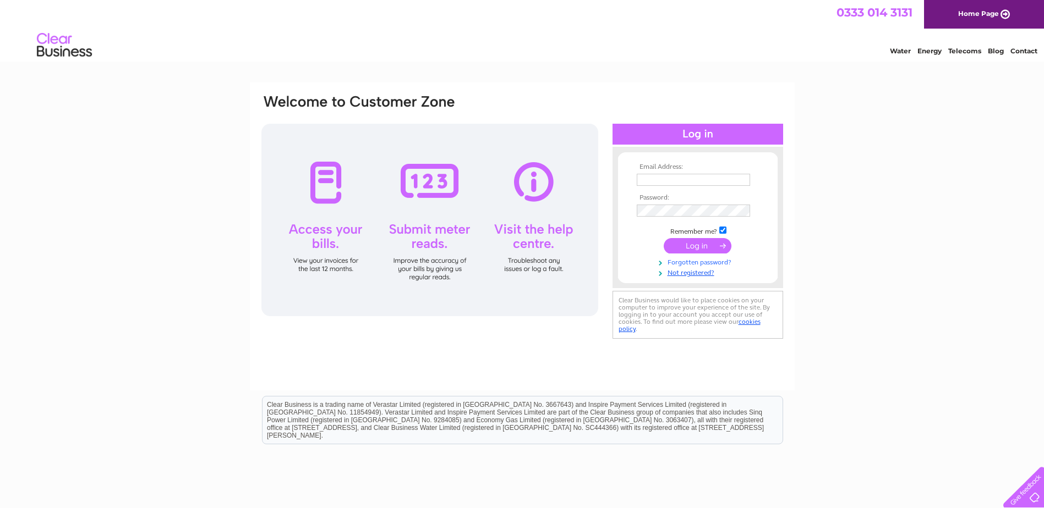
click at [702, 264] on link "Forgotten password?" at bounding box center [699, 261] width 125 height 10
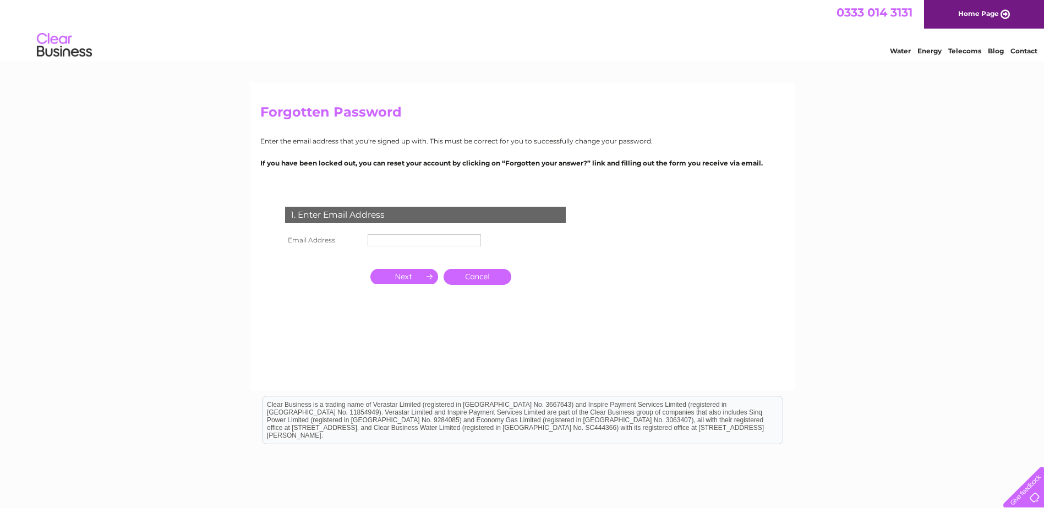
click at [383, 240] on input "text" at bounding box center [424, 240] width 113 height 12
type input "[PERSON_NAME][EMAIL_ADDRESS][PERSON_NAME][DOMAIN_NAME]"
click at [397, 275] on input "button" at bounding box center [404, 277] width 68 height 15
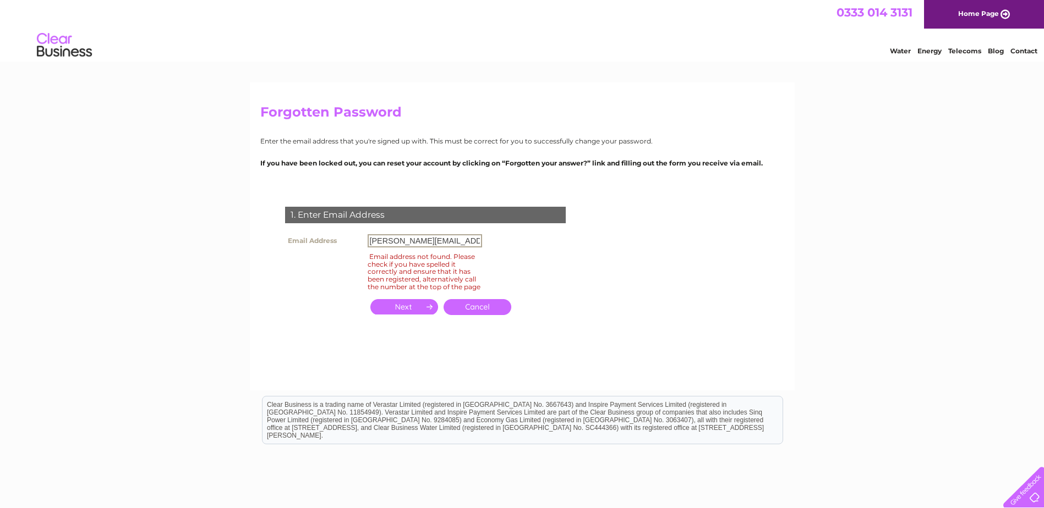
click at [421, 245] on input "jessica.monsen@impactscotland.org.uk" at bounding box center [425, 240] width 114 height 13
click at [630, 266] on form "1. Enter Email Address Email Address jessica.monsen@impactscotland.org.uk Email…" at bounding box center [522, 273] width 524 height 176
click at [404, 308] on input "button" at bounding box center [404, 306] width 68 height 15
click at [478, 306] on link "Cancel" at bounding box center [477, 307] width 68 height 16
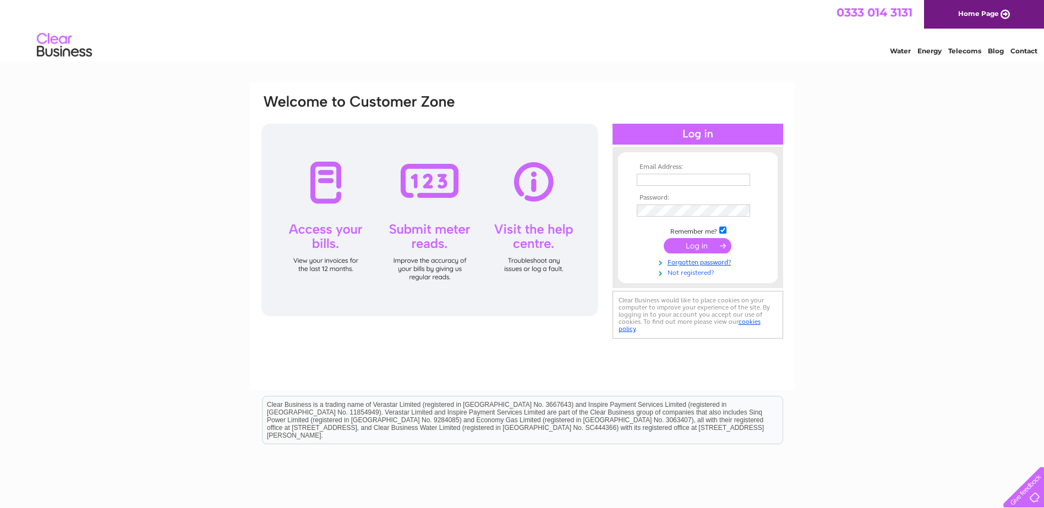
click at [688, 271] on link "Not registered?" at bounding box center [699, 272] width 125 height 10
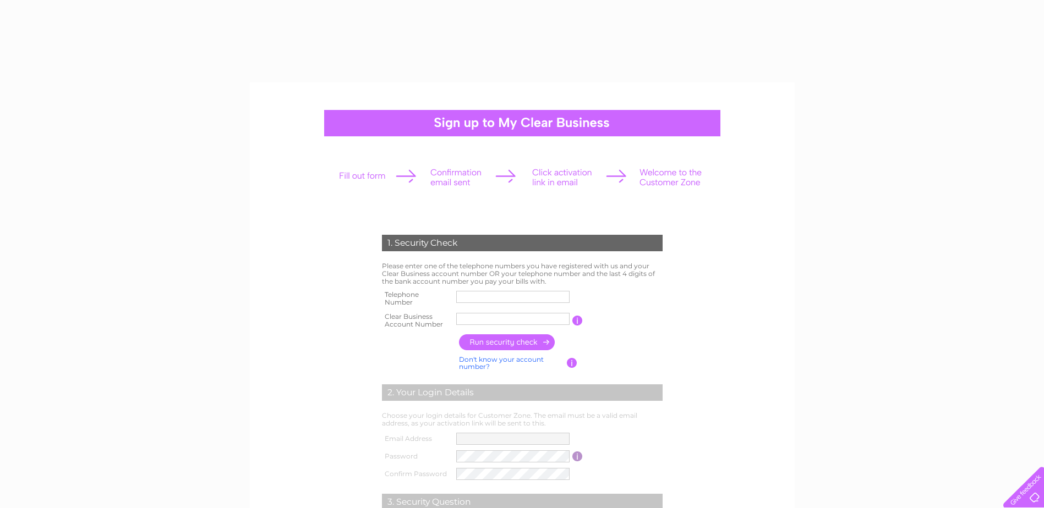
click at [479, 322] on input "text" at bounding box center [512, 319] width 113 height 12
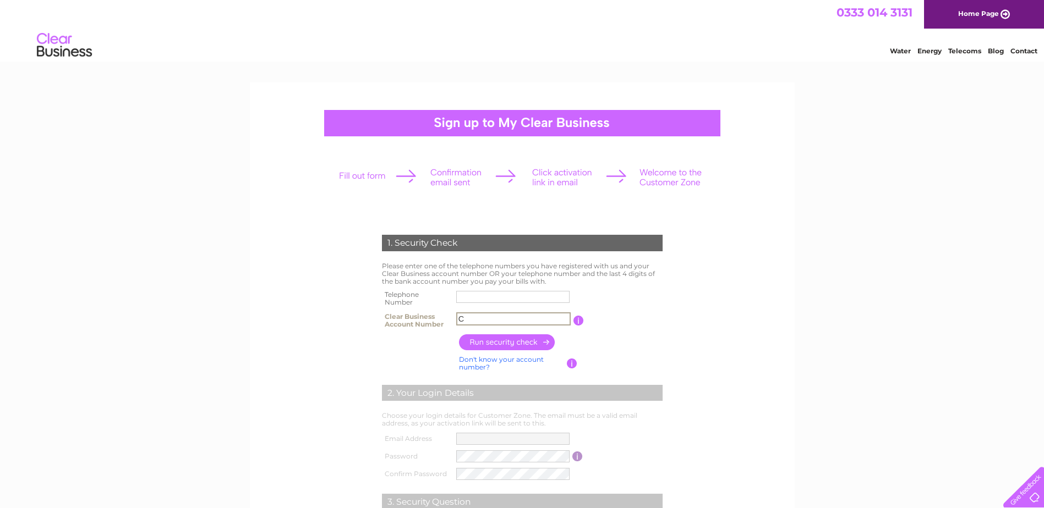
type input "CB"
drag, startPoint x: 483, startPoint y: 317, endPoint x: 434, endPoint y: 317, distance: 49.0
click at [434, 317] on tr "Clear Business Account Number CB You will find your account number on the top r…" at bounding box center [522, 321] width 286 height 22
click at [732, 284] on form "1. Security Check Please enter one of the telephone numbers you have registered…" at bounding box center [522, 419] width 524 height 412
click at [491, 297] on input "text" at bounding box center [512, 297] width 113 height 12
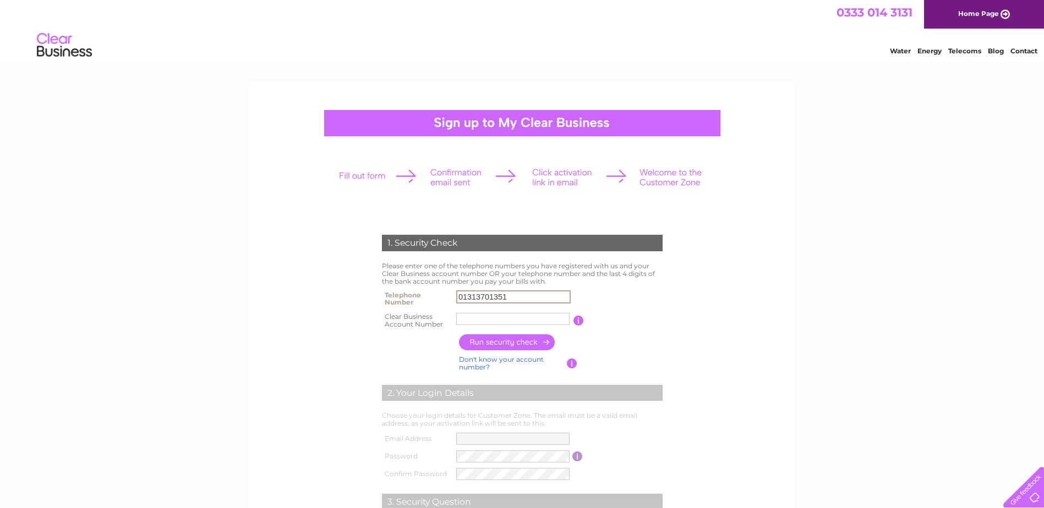
type input "01313701351"
click at [462, 313] on td at bounding box center [513, 321] width 120 height 22
click at [462, 319] on input "text" at bounding box center [512, 319] width 113 height 12
click at [493, 508] on html "1. Security Check Please enter one of the telephone numbers you have registered…" at bounding box center [522, 416] width 1044 height 832
drag, startPoint x: 516, startPoint y: 298, endPoint x: 432, endPoint y: 296, distance: 83.7
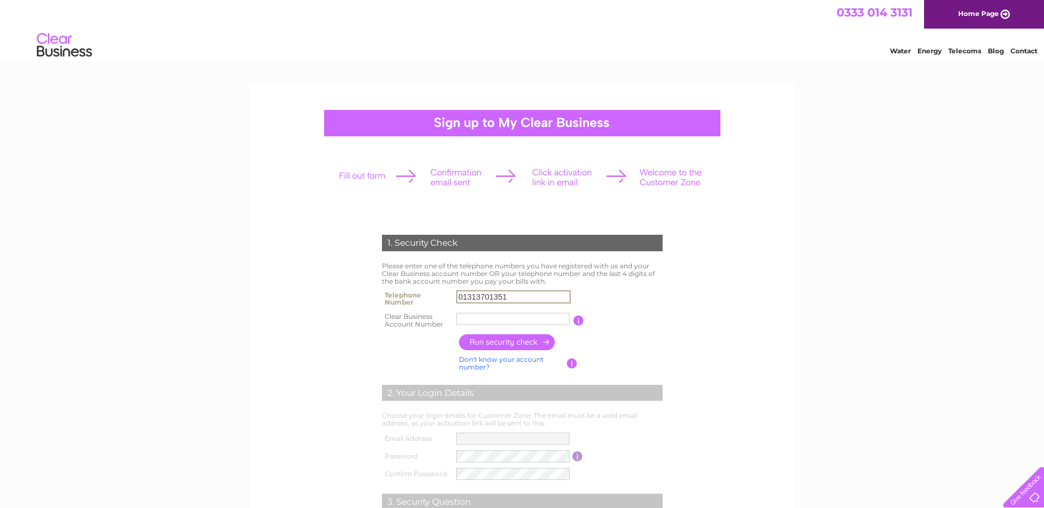
click at [432, 296] on tr "Telephone Number 01313701351" at bounding box center [522, 299] width 286 height 22
paste input "[PHONE_NUMBER]"
type input "[PHONE_NUMBER]"
drag, startPoint x: 509, startPoint y: 297, endPoint x: 371, endPoint y: 293, distance: 138.2
click at [372, 293] on div "1. Security Check Please enter one of the telephone numbers you have registered…" at bounding box center [522, 413] width 332 height 379
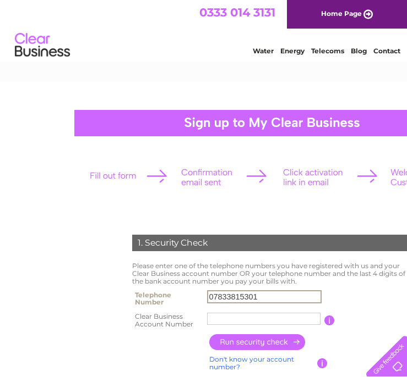
type input "07833815301"
click at [222, 315] on input "text" at bounding box center [263, 319] width 113 height 12
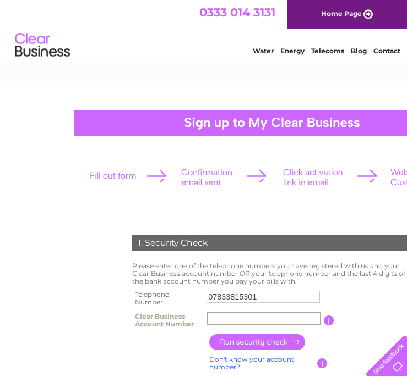
click at [244, 324] on input "text" at bounding box center [263, 319] width 114 height 13
click at [247, 340] on input "button" at bounding box center [257, 343] width 97 height 16
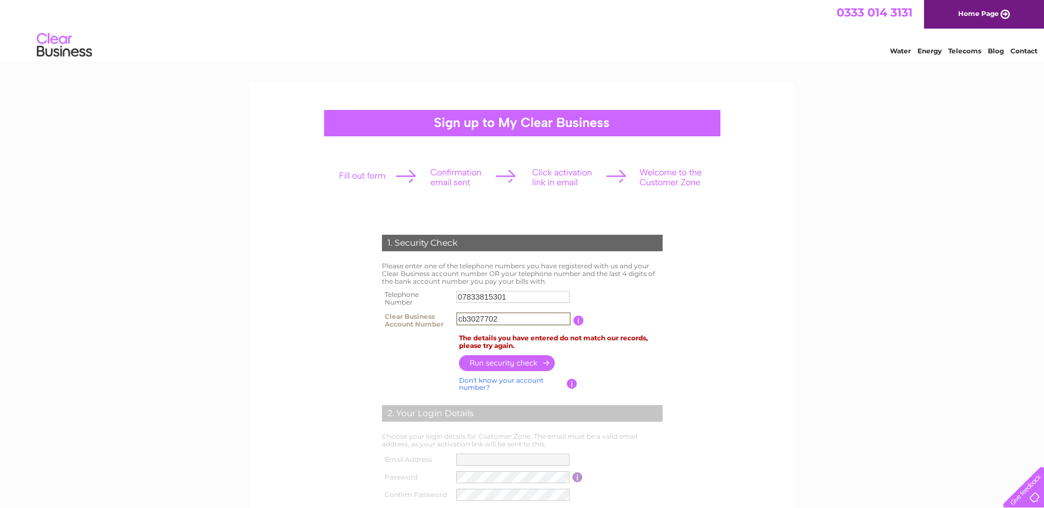
drag, startPoint x: 466, startPoint y: 320, endPoint x: 423, endPoint y: 319, distance: 42.4
click at [424, 320] on tr "Clear Business Account Number cb3027702 You will find your account number on th…" at bounding box center [522, 321] width 286 height 22
click at [509, 318] on input "3027702" at bounding box center [513, 319] width 114 height 13
type input "30277022"
click at [495, 364] on input "button" at bounding box center [507, 363] width 97 height 16
